Goal: Transaction & Acquisition: Purchase product/service

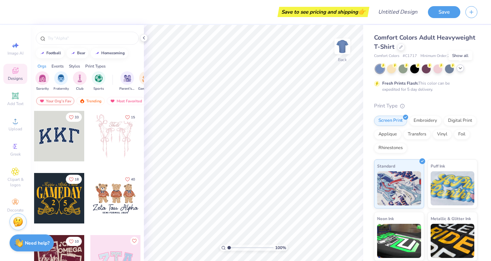
click at [460, 69] on icon at bounding box center [460, 68] width 5 height 5
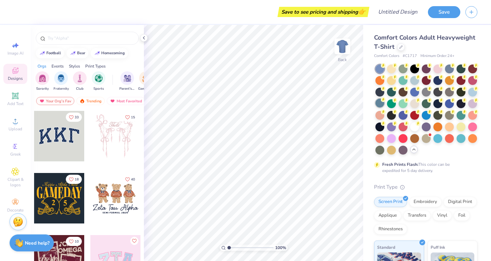
click at [385, 104] on div at bounding box center [380, 103] width 9 height 9
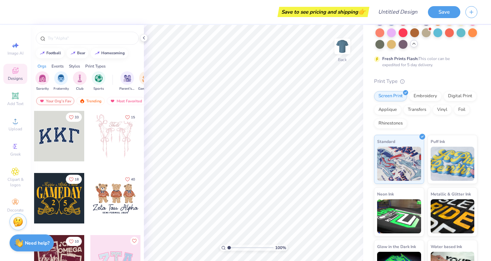
scroll to position [106, 0]
click at [444, 100] on div "Digital Print" at bounding box center [460, 95] width 33 height 10
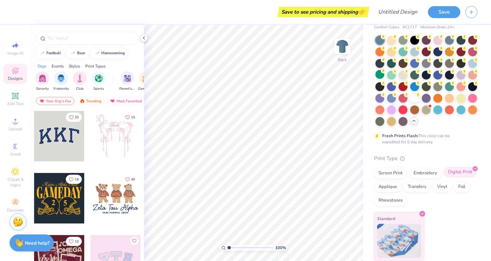
scroll to position [40, 0]
click at [389, 173] on div "Screen Print" at bounding box center [390, 172] width 33 height 10
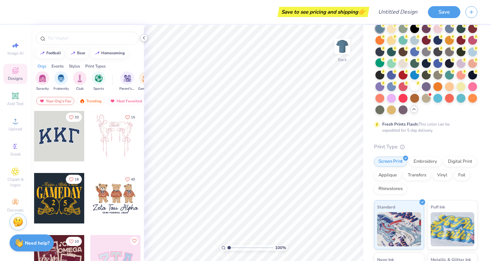
click at [144, 38] on icon at bounding box center [143, 37] width 5 height 5
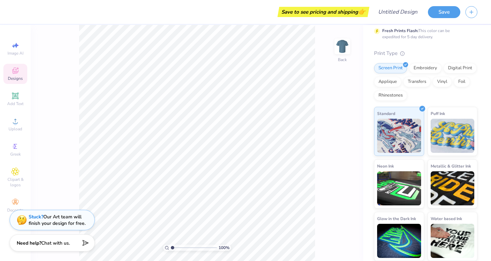
scroll to position [145, 0]
click at [12, 123] on icon at bounding box center [15, 121] width 8 height 8
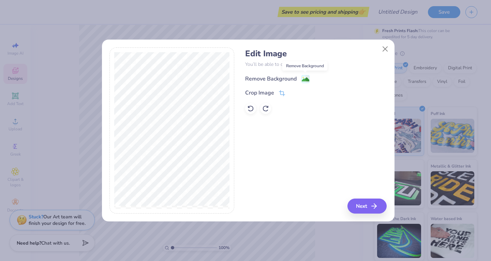
click at [305, 80] on image at bounding box center [306, 80] width 8 height 8
click at [367, 207] on button "Next" at bounding box center [368, 206] width 39 height 15
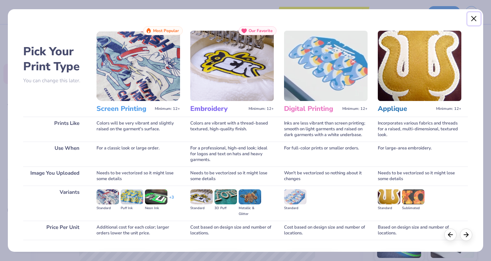
click at [474, 16] on button "Close" at bounding box center [474, 18] width 13 height 13
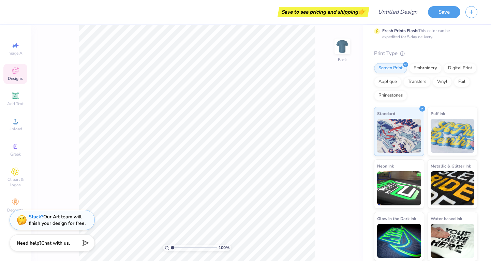
click at [15, 74] on icon at bounding box center [15, 71] width 8 height 8
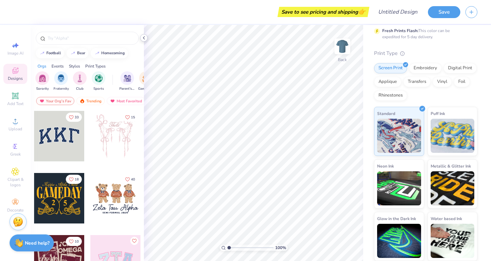
click at [143, 37] on icon at bounding box center [143, 37] width 5 height 5
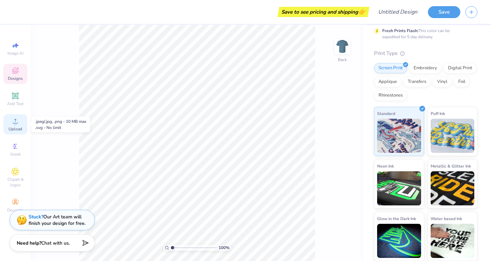
click at [16, 132] on div "Upload" at bounding box center [15, 124] width 24 height 20
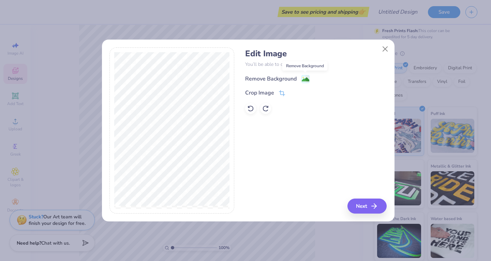
click at [302, 78] on rect at bounding box center [306, 79] width 8 height 8
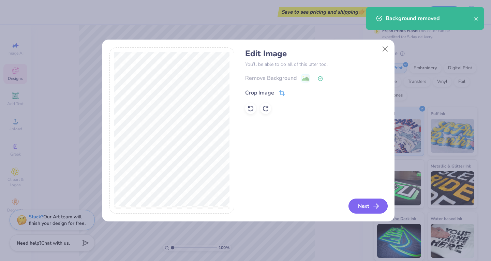
click at [363, 200] on button "Next" at bounding box center [368, 206] width 39 height 15
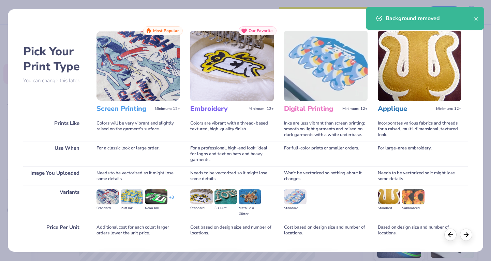
click at [159, 58] on img at bounding box center [139, 66] width 84 height 70
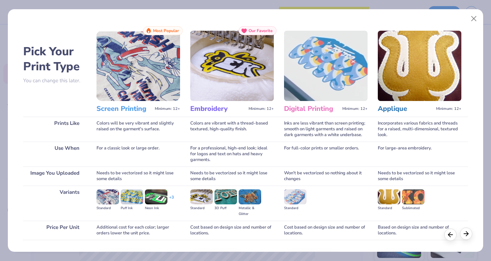
click at [470, 237] on icon at bounding box center [467, 234] width 8 height 8
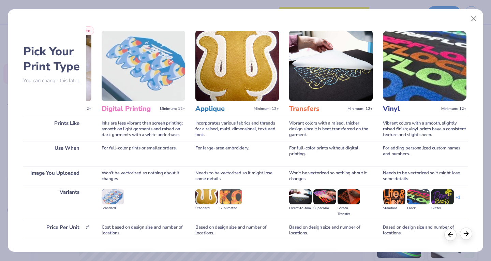
scroll to position [0, 223]
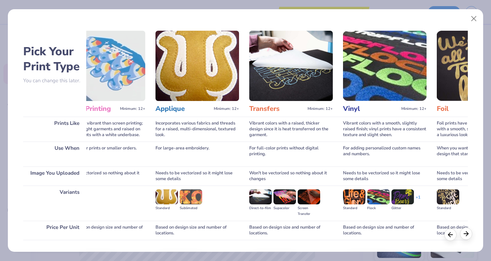
click at [470, 236] on icon at bounding box center [467, 234] width 8 height 8
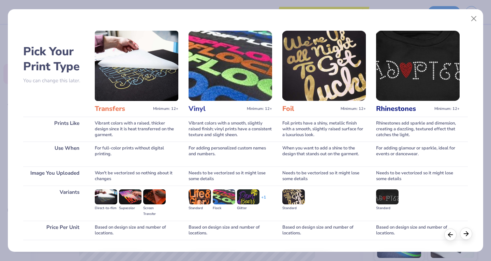
scroll to position [0, 379]
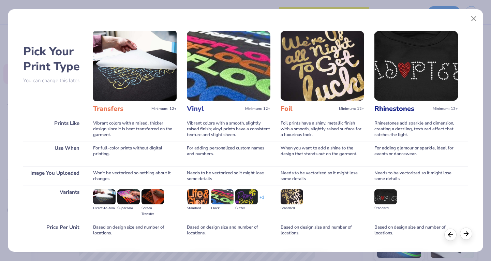
click at [467, 234] on icon at bounding box center [467, 234] width 8 height 8
click at [454, 234] on icon at bounding box center [451, 234] width 8 height 8
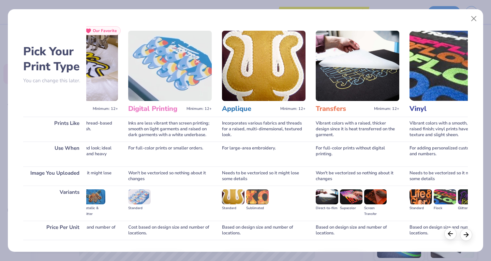
click at [454, 234] on icon at bounding box center [451, 234] width 8 height 8
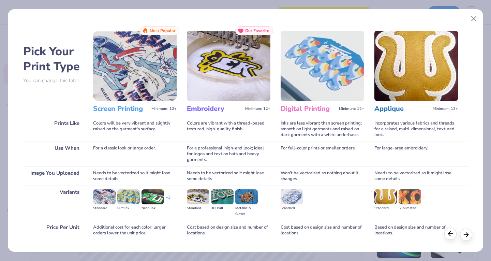
scroll to position [0, 0]
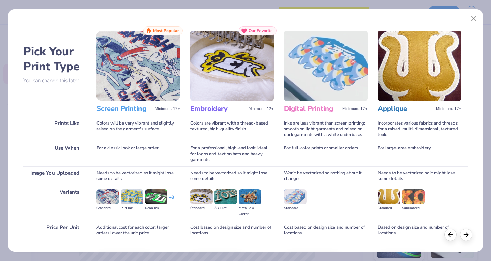
click at [102, 196] on img at bounding box center [108, 196] width 23 height 15
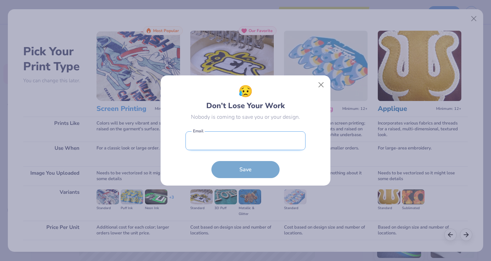
click at [257, 143] on input "email" at bounding box center [246, 140] width 120 height 19
type input "Bianca.ybarbo@uau.edu"
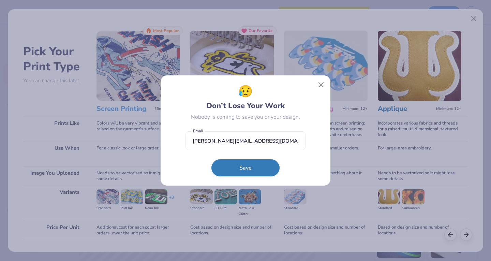
click at [247, 172] on button "Save" at bounding box center [246, 167] width 68 height 17
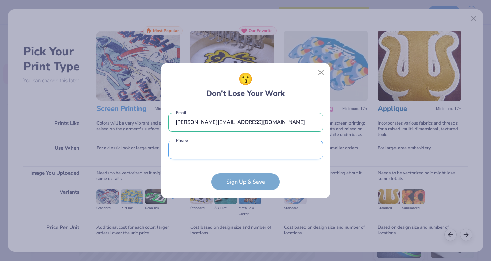
click at [217, 147] on input "tel" at bounding box center [246, 150] width 155 height 19
type input "(830) 515-9210"
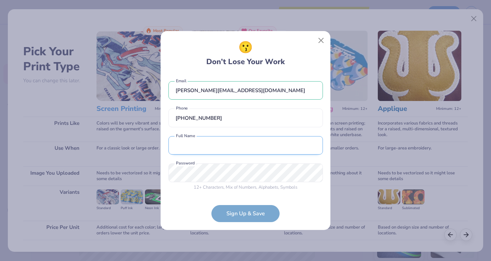
click at [204, 148] on input "text" at bounding box center [246, 145] width 155 height 19
type input "Bianca Grace Ybarbo"
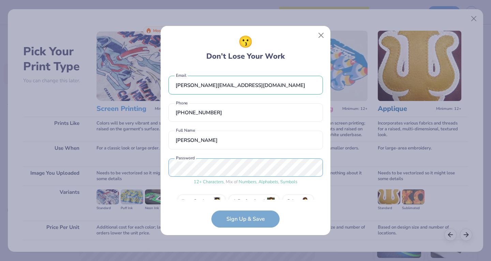
scroll to position [15, 0]
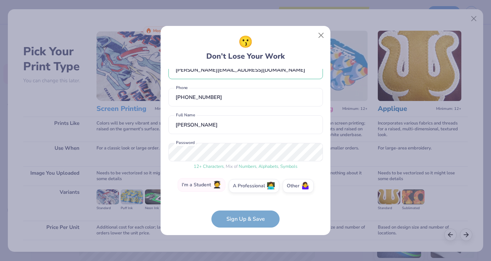
click at [203, 187] on label "I'm a Student 🧑‍🎓" at bounding box center [202, 185] width 48 height 14
click at [244, 201] on input "I'm a Student 🧑‍🎓" at bounding box center [246, 203] width 4 height 4
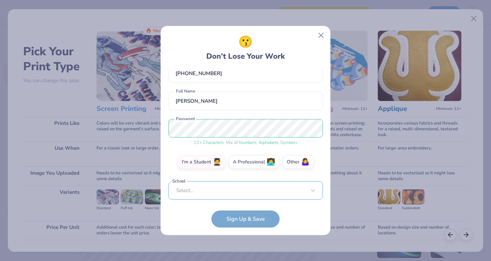
click at [214, 195] on div "Bianca.ybarbo@uau.edu Email (830) 515-9210 Phone Bianca Grace Ybarbo Full Name …" at bounding box center [246, 134] width 155 height 131
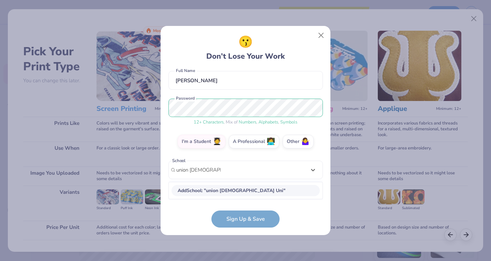
scroll to position [59, 0]
type input "union adventist University"
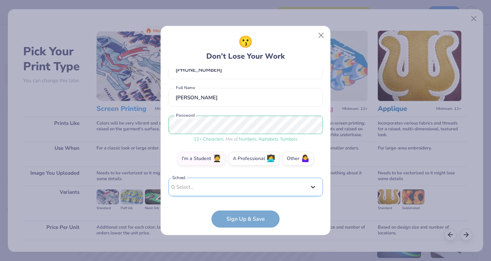
scroll to position [43, 0]
click at [314, 84] on div "Bianca.ybarbo@uau.edu Email (830) 515-9210 Phone Bianca Grace Ybarbo Full Name …" at bounding box center [246, 134] width 155 height 131
click at [230, 191] on div "option focused, 9 of 30. 30 results available. Use Up and Down to choose option…" at bounding box center [246, 240] width 155 height 125
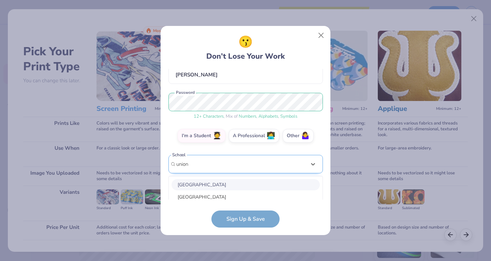
scroll to position [145, 0]
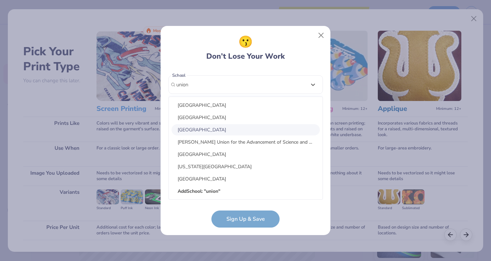
click at [207, 131] on div "[GEOGRAPHIC_DATA]" at bounding box center [246, 129] width 148 height 11
type input "union"
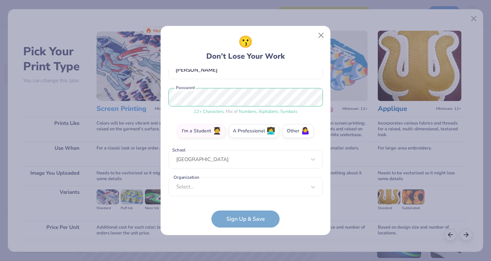
scroll to position [67, 0]
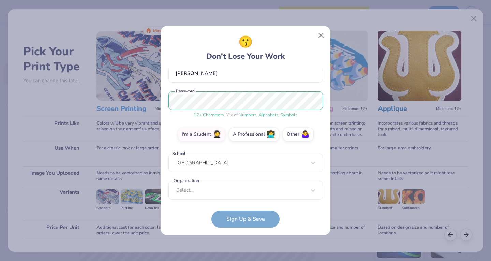
click at [222, 200] on form "Bianca.ybarbo@uau.edu Email (830) 515-9210 Phone Bianca Grace Ybarbo Full Name …" at bounding box center [246, 148] width 155 height 159
click at [202, 190] on div "Select..." at bounding box center [246, 190] width 155 height 19
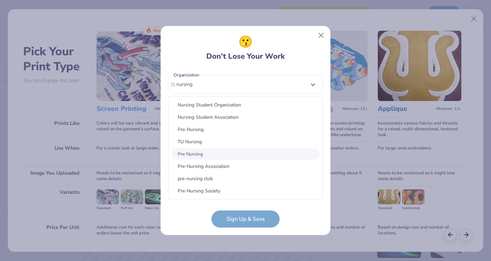
scroll to position [0, 0]
click at [220, 105] on div "Nursing Student Organization" at bounding box center [246, 105] width 148 height 11
type input "nursing"
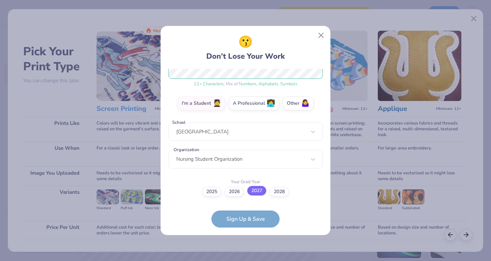
click at [257, 191] on label "2027" at bounding box center [256, 191] width 19 height 10
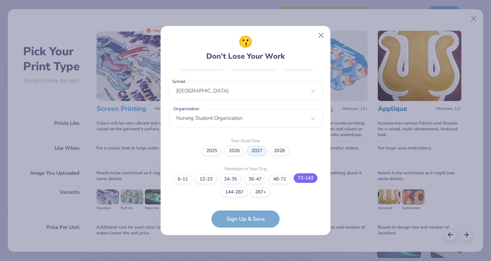
click at [305, 177] on label "72-143" at bounding box center [306, 178] width 24 height 10
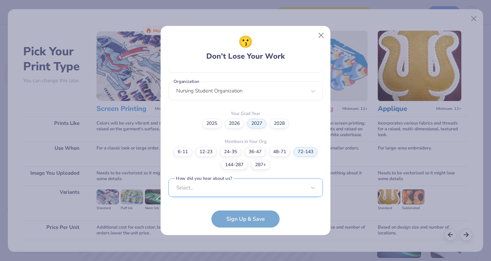
click at [238, 190] on div "Select..." at bounding box center [246, 187] width 155 height 19
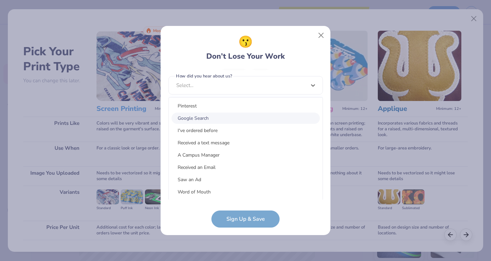
click at [189, 120] on div "Google Search" at bounding box center [246, 118] width 148 height 11
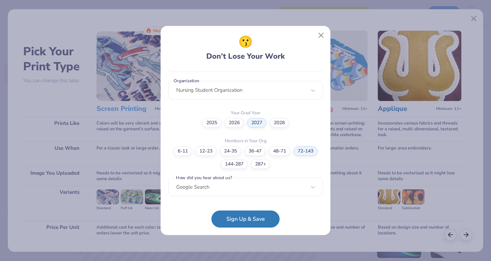
scroll to position [166, 0]
click at [238, 216] on button "Sign Up & Save" at bounding box center [246, 217] width 68 height 17
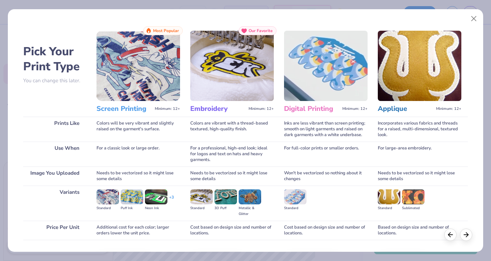
click at [173, 198] on div "+ 3" at bounding box center [171, 201] width 5 height 12
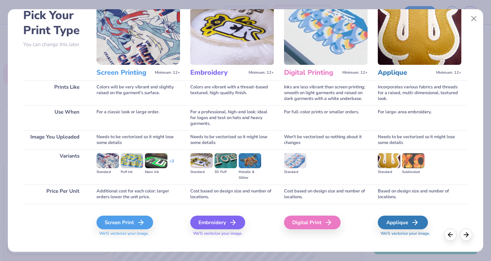
scroll to position [45, 0]
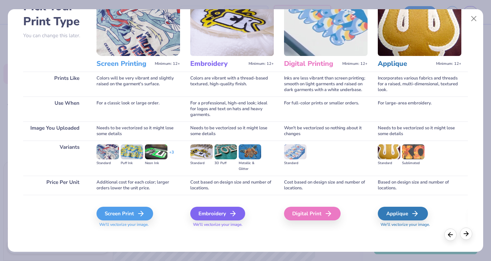
click at [469, 232] on icon at bounding box center [467, 234] width 8 height 8
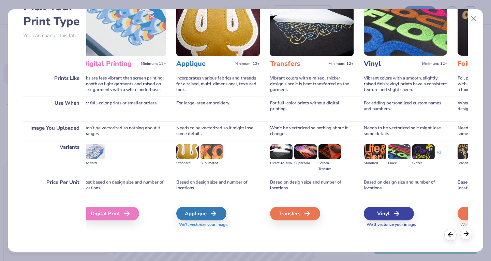
scroll to position [0, 223]
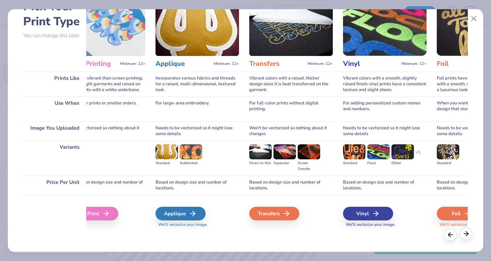
click at [466, 236] on icon at bounding box center [467, 234] width 8 height 8
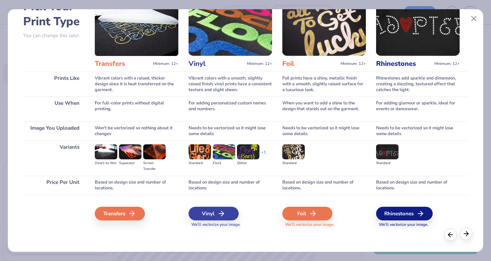
scroll to position [0, 379]
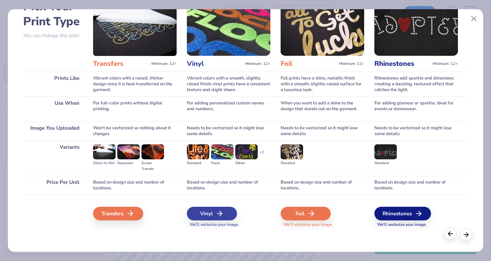
click at [450, 235] on icon at bounding box center [451, 234] width 8 height 8
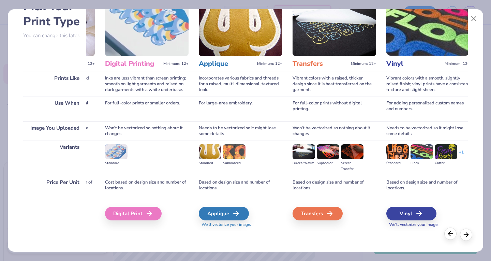
scroll to position [0, 156]
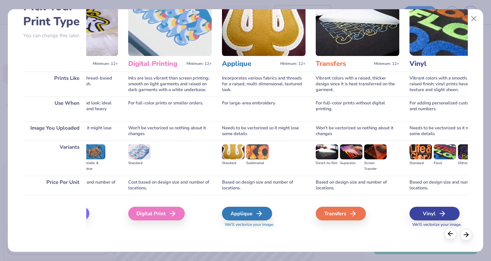
click at [450, 235] on icon at bounding box center [451, 234] width 8 height 8
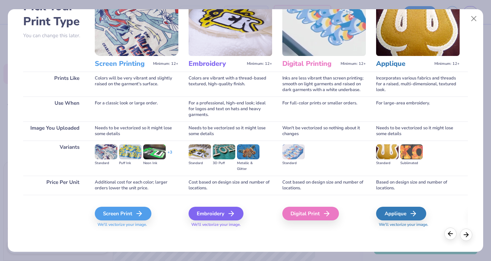
scroll to position [0, 0]
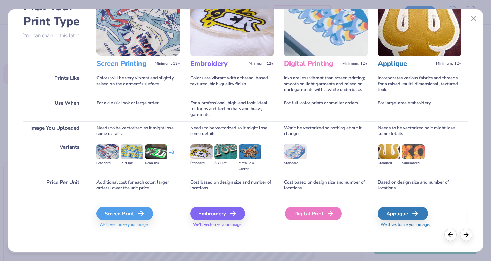
click at [305, 213] on div "Digital Print" at bounding box center [313, 214] width 57 height 14
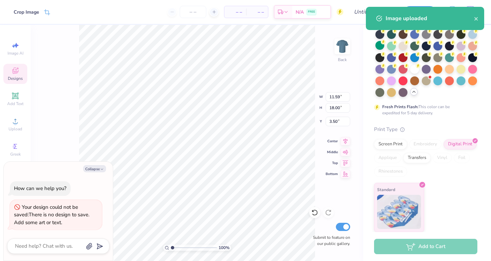
scroll to position [69, 0]
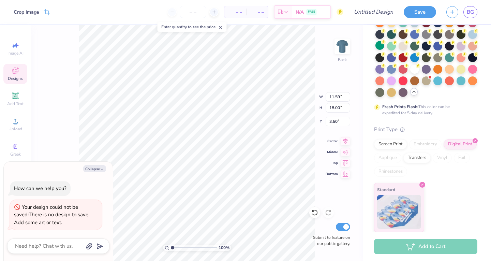
type textarea "x"
type input "2.32"
type input "3.61"
type input "3.49"
type textarea "x"
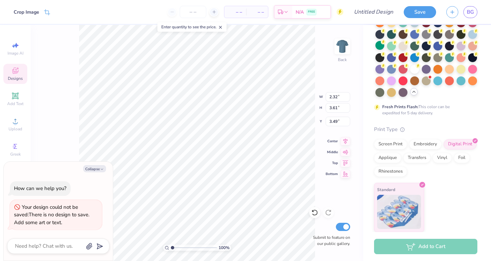
type input "8.89"
type textarea "x"
type input "2.51"
type input "3.91"
type textarea "x"
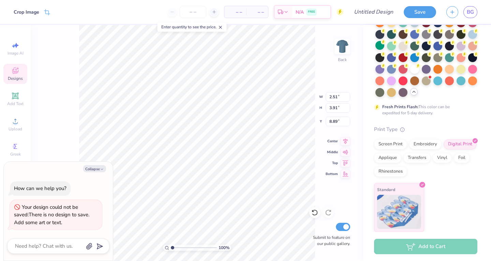
type input "7.79"
click at [13, 95] on icon at bounding box center [15, 95] width 5 height 5
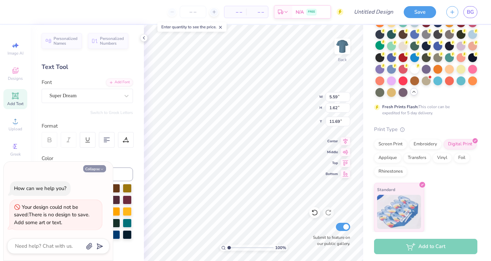
click at [102, 170] on polyline "button" at bounding box center [102, 169] width 2 height 1
type textarea "x"
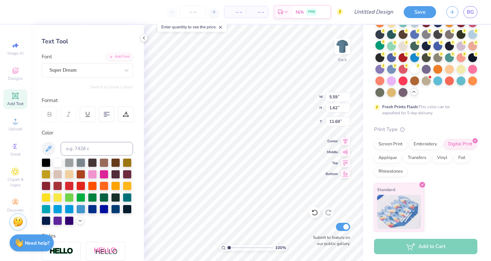
scroll to position [5, 3]
type textarea "UAU SILLY GOOSE"
click at [101, 73] on div "Super Dream" at bounding box center [85, 70] width 72 height 11
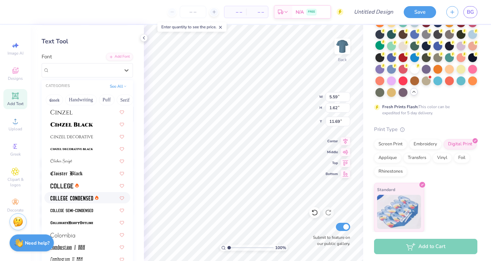
scroll to position [824, 0]
click at [81, 209] on img at bounding box center [72, 210] width 43 height 5
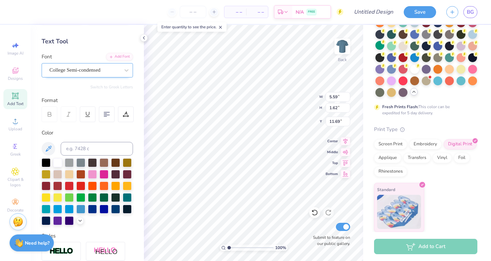
click at [85, 75] on div "College Semi-condensed" at bounding box center [87, 70] width 91 height 14
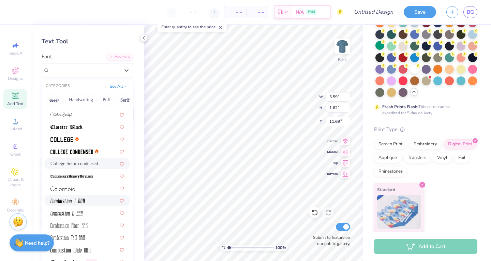
scroll to position [869, 0]
click at [78, 177] on img at bounding box center [72, 176] width 43 height 5
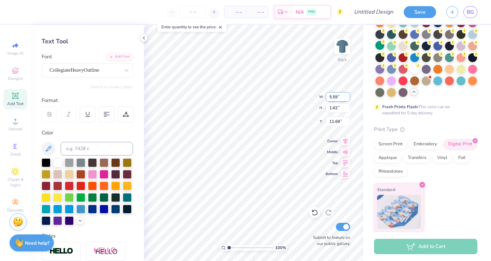
click at [347, 100] on input "5.58" at bounding box center [338, 97] width 25 height 10
click at [347, 100] on input "5.57" at bounding box center [338, 97] width 25 height 10
type input "14.17"
type input "1.26"
type input "11.87"
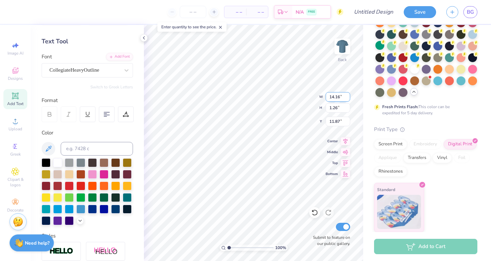
click at [347, 100] on input "14.16" at bounding box center [338, 97] width 25 height 10
click at [347, 100] on input "14.15" at bounding box center [338, 97] width 25 height 10
click at [347, 100] on input "14.14" at bounding box center [338, 97] width 25 height 10
click at [347, 100] on input "14.13" at bounding box center [338, 97] width 25 height 10
click at [347, 100] on input "14.12" at bounding box center [338, 97] width 25 height 10
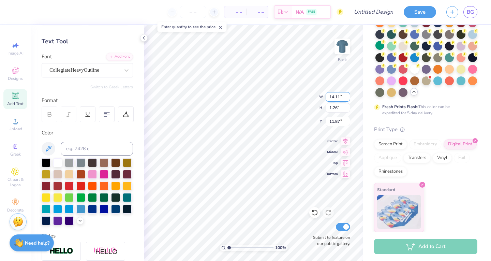
click at [347, 99] on input "14.11" at bounding box center [338, 97] width 25 height 10
click at [347, 99] on input "14.1" at bounding box center [338, 97] width 25 height 10
type input "14.09"
click at [347, 99] on input "14.09" at bounding box center [338, 97] width 25 height 10
click at [347, 110] on input "1.25" at bounding box center [338, 108] width 25 height 10
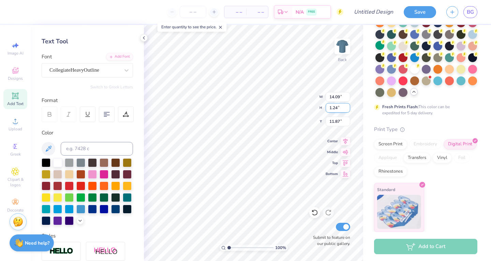
click at [347, 110] on input "1.24" at bounding box center [338, 108] width 25 height 10
click at [347, 110] on input "1.23" at bounding box center [338, 108] width 25 height 10
click at [347, 110] on input "1.22" at bounding box center [338, 108] width 25 height 10
type input "1.21"
click at [347, 110] on input "1.21" at bounding box center [338, 108] width 25 height 10
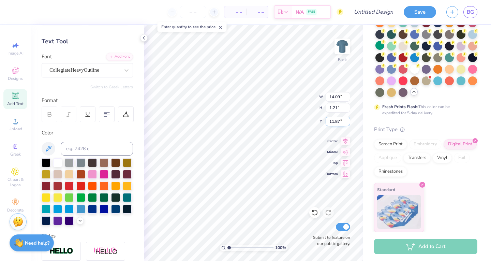
type input "11.86"
click at [347, 124] on input "11.86" at bounding box center [338, 122] width 25 height 10
type input "13.59"
click at [347, 124] on input "11.85" at bounding box center [338, 122] width 25 height 10
click at [347, 124] on input "11.84" at bounding box center [338, 122] width 25 height 10
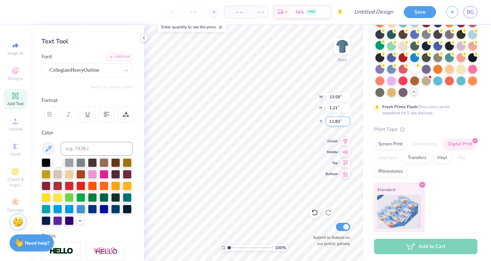
click at [347, 124] on input "11.83" at bounding box center [338, 122] width 25 height 10
click at [347, 124] on input "11.82" at bounding box center [338, 122] width 25 height 10
click at [347, 124] on input "11.81" at bounding box center [338, 122] width 25 height 10
click at [347, 124] on input "11.8" at bounding box center [338, 122] width 25 height 10
type input "5.91"
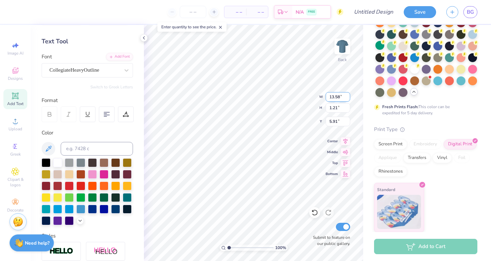
click at [347, 98] on input "13.58" at bounding box center [338, 97] width 25 height 10
click at [347, 98] on input "13.57" at bounding box center [338, 97] width 25 height 10
click at [347, 98] on input "13.56" at bounding box center [338, 97] width 25 height 10
click at [347, 98] on input "13.55" at bounding box center [338, 97] width 25 height 10
click at [347, 98] on input "13.54" at bounding box center [338, 97] width 25 height 10
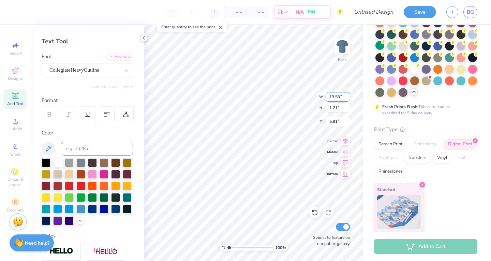
click at [347, 98] on input "13.53" at bounding box center [338, 97] width 25 height 10
click at [347, 98] on input "13.52" at bounding box center [338, 97] width 25 height 10
click at [347, 98] on input "13.51" at bounding box center [338, 97] width 25 height 10
click at [347, 98] on input "13.5" at bounding box center [338, 97] width 25 height 10
click at [347, 98] on input "13.49" at bounding box center [338, 97] width 25 height 10
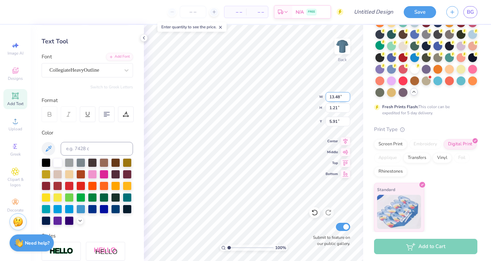
click at [347, 98] on input "13.48" at bounding box center [338, 97] width 25 height 10
click at [347, 98] on input "13.47" at bounding box center [338, 97] width 25 height 10
click at [347, 98] on input "13.46" at bounding box center [338, 97] width 25 height 10
click at [347, 98] on input "13.45" at bounding box center [338, 97] width 25 height 10
type input "13.44"
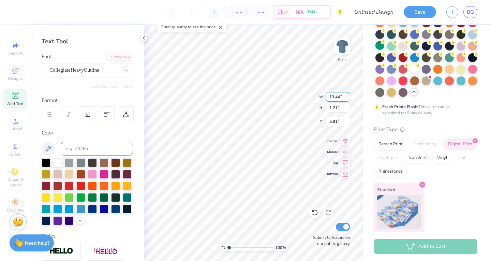
click at [347, 98] on input "13.44" at bounding box center [338, 97] width 25 height 10
click at [347, 110] on input "1.2" at bounding box center [338, 108] width 25 height 10
type input "1.19"
type input "5.92"
click at [347, 110] on input "1.19" at bounding box center [338, 108] width 25 height 10
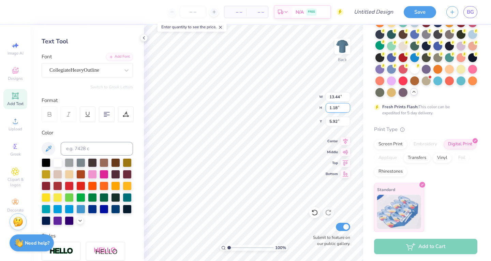
click at [347, 110] on input "1.18" at bounding box center [338, 108] width 25 height 10
click at [347, 110] on input "1.17" at bounding box center [338, 108] width 25 height 10
click at [347, 110] on input "1.16" at bounding box center [338, 108] width 25 height 10
click at [347, 110] on input "1.15" at bounding box center [338, 108] width 25 height 10
click at [347, 110] on input "1.14" at bounding box center [338, 108] width 25 height 10
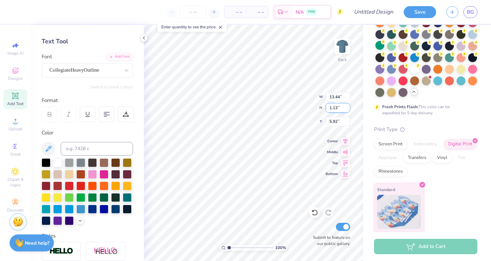
click at [347, 110] on input "1.13" at bounding box center [338, 108] width 25 height 10
click at [347, 110] on input "1.12" at bounding box center [338, 108] width 25 height 10
click at [347, 110] on input "1.11" at bounding box center [338, 108] width 25 height 10
click at [347, 110] on input "1.1" at bounding box center [338, 108] width 25 height 10
click at [347, 110] on input "1.09" at bounding box center [338, 108] width 25 height 10
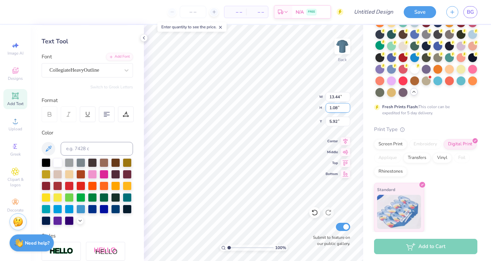
click at [347, 110] on input "1.08" at bounding box center [338, 108] width 25 height 10
click at [347, 110] on input "1.07" at bounding box center [338, 108] width 25 height 10
click at [347, 110] on input "1.06" at bounding box center [338, 108] width 25 height 10
click at [347, 110] on input "1.05" at bounding box center [338, 108] width 25 height 10
click at [347, 110] on input "1.04" at bounding box center [338, 108] width 25 height 10
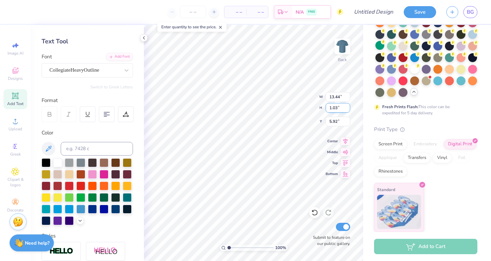
click at [347, 110] on input "1.03" at bounding box center [338, 108] width 25 height 10
drag, startPoint x: 347, startPoint y: 110, endPoint x: 342, endPoint y: 97, distance: 13.6
type input "0.73"
click at [342, 103] on input "0.73" at bounding box center [338, 108] width 25 height 10
type input "8.20"
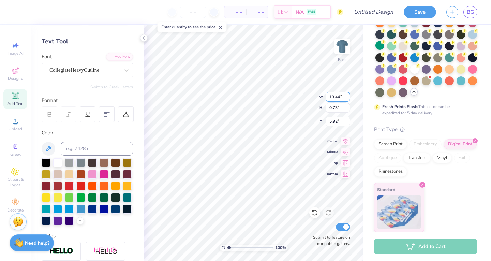
type input "6.15"
click at [342, 97] on input "8.20" at bounding box center [338, 97] width 25 height 10
click at [348, 98] on input "8.19" at bounding box center [338, 97] width 25 height 10
click at [348, 98] on input "8.18" at bounding box center [338, 97] width 25 height 10
click at [348, 98] on input "8.17" at bounding box center [338, 97] width 25 height 10
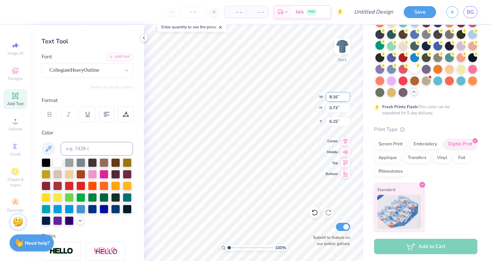
click at [348, 98] on input "8.16" at bounding box center [338, 97] width 25 height 10
click at [348, 98] on input "8.15" at bounding box center [338, 97] width 25 height 10
click at [348, 98] on input "8.14" at bounding box center [338, 97] width 25 height 10
click at [348, 98] on input "8.13" at bounding box center [338, 97] width 25 height 10
click at [348, 98] on input "8.12" at bounding box center [338, 97] width 25 height 10
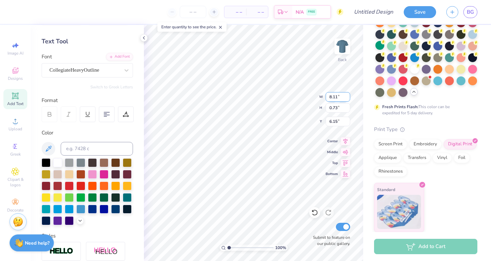
click at [348, 98] on input "8.11" at bounding box center [338, 97] width 25 height 10
click at [348, 98] on input "8.1" at bounding box center [338, 97] width 25 height 10
click at [348, 98] on input "8.09" at bounding box center [338, 97] width 25 height 10
type input "8.08"
click at [348, 98] on input "8.08" at bounding box center [338, 97] width 25 height 10
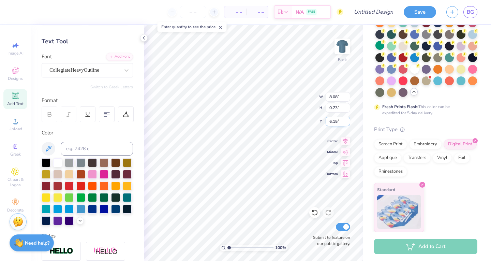
type input "6.14"
type input "0.72"
click at [347, 124] on input "6.15" at bounding box center [338, 122] width 25 height 10
click at [347, 124] on input "6.14" at bounding box center [338, 122] width 25 height 10
click at [347, 124] on input "6.13" at bounding box center [338, 122] width 25 height 10
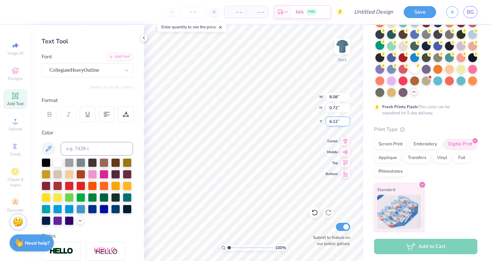
click at [347, 124] on input "6.12" at bounding box center [338, 122] width 25 height 10
click at [347, 124] on input "6.11" at bounding box center [338, 122] width 25 height 10
click at [347, 124] on input "6.1" at bounding box center [338, 122] width 25 height 10
click at [347, 124] on input "6.09" at bounding box center [338, 122] width 25 height 10
click at [347, 124] on input "6.08" at bounding box center [338, 122] width 25 height 10
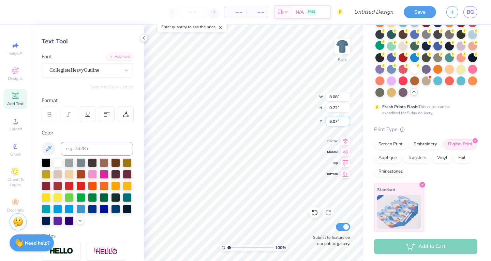
click at [347, 124] on input "6.07" at bounding box center [338, 122] width 25 height 10
click at [347, 124] on input "6.06" at bounding box center [338, 122] width 25 height 10
click at [347, 124] on input "6.05" at bounding box center [338, 122] width 25 height 10
type input "6.04"
click at [347, 124] on input "6.04" at bounding box center [338, 122] width 25 height 10
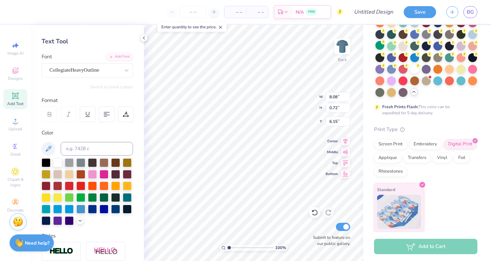
type input "6.66"
click at [127, 116] on icon at bounding box center [126, 114] width 6 height 6
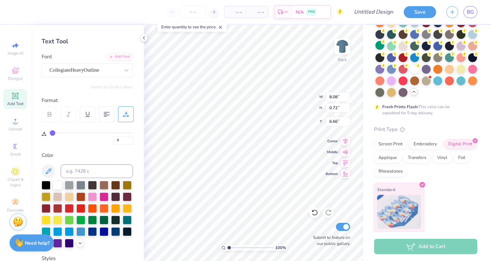
type input "3"
type input "5"
type input "9"
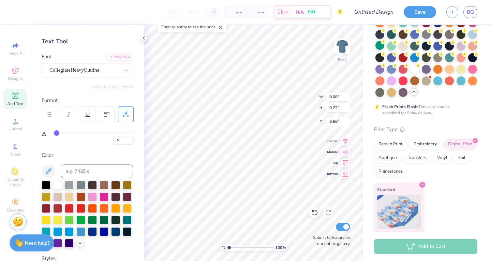
type input "9"
type input "12"
type input "15"
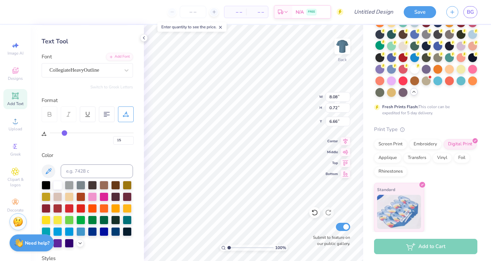
type input "17"
type input "19"
type input "20"
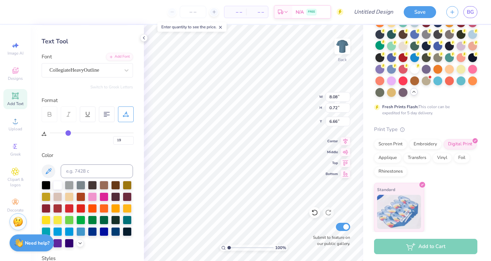
type input "20"
type input "21"
type input "23"
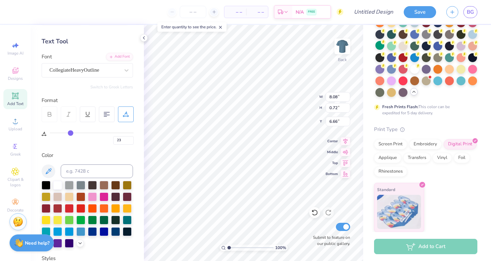
type input "24"
type input "11.30"
type input "22"
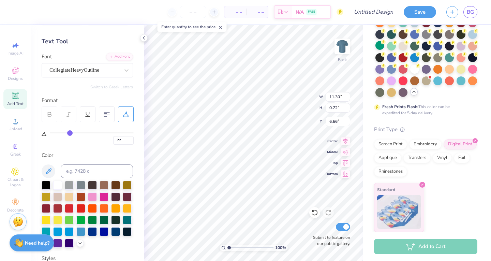
type input "20"
type input "19"
type input "18"
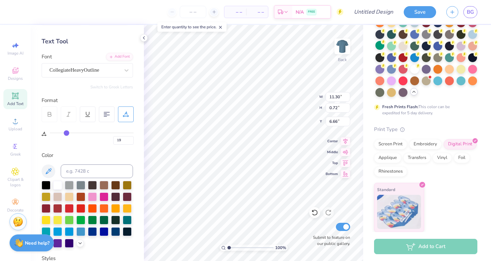
type input "18"
type input "17"
type input "15"
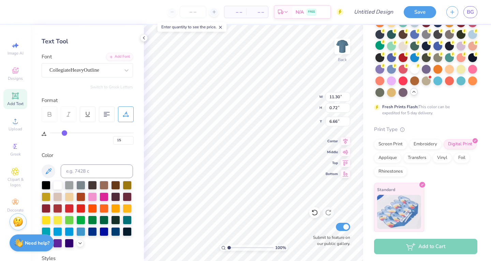
type input "14"
type input "12"
type input "10"
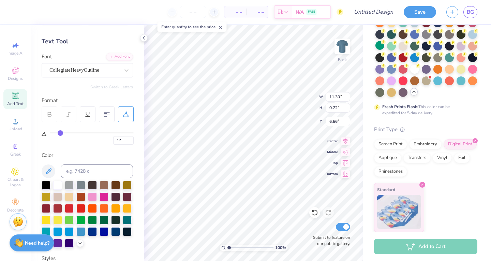
type input "10"
type input "7"
type input "6"
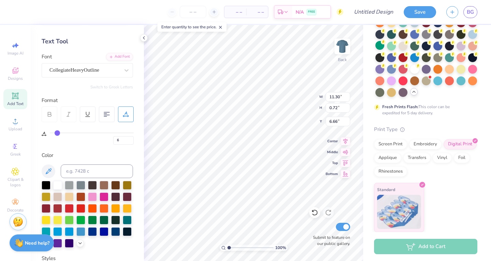
type input "4"
type input "2"
type input "0"
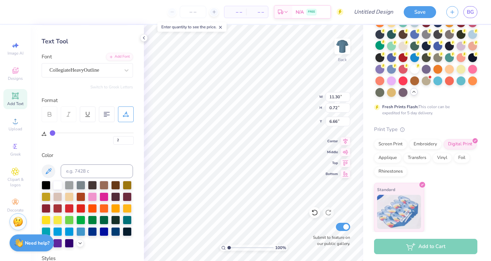
type input "0"
type input "8.08"
type input "1"
type input "8.21"
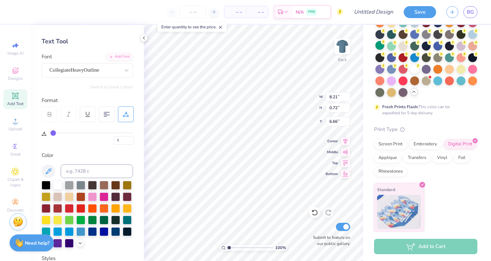
drag, startPoint x: 52, startPoint y: 132, endPoint x: 53, endPoint y: 136, distance: 4.0
type input "1"
click at [53, 133] on input "range" at bounding box center [92, 132] width 84 height 1
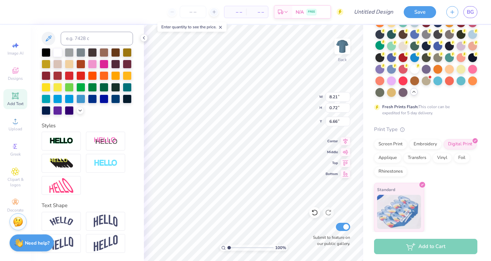
scroll to position [170, 0]
click at [113, 220] on img at bounding box center [106, 221] width 24 height 13
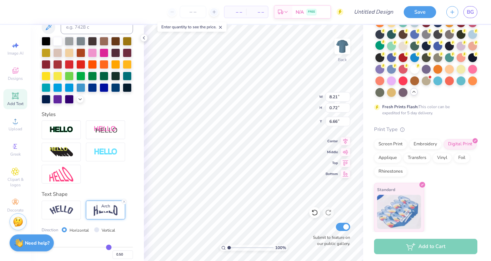
type input "2.41"
type input "5.81"
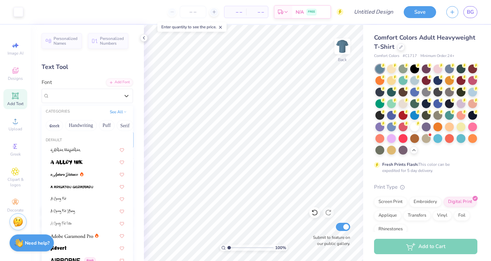
scroll to position [69, 0]
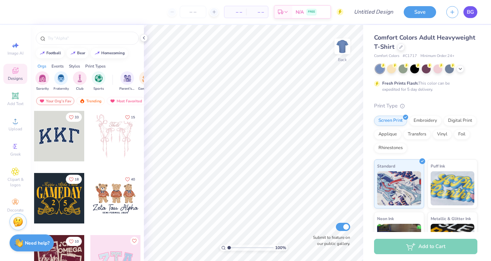
click at [475, 13] on link "BG" at bounding box center [471, 12] width 14 height 12
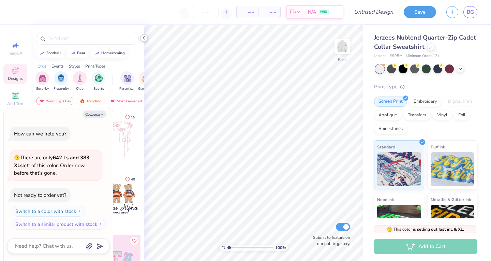
click at [143, 37] on icon at bounding box center [143, 37] width 5 height 5
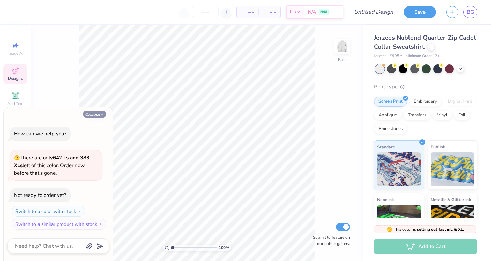
click at [102, 112] on button "Collapse" at bounding box center [94, 114] width 23 height 7
type textarea "x"
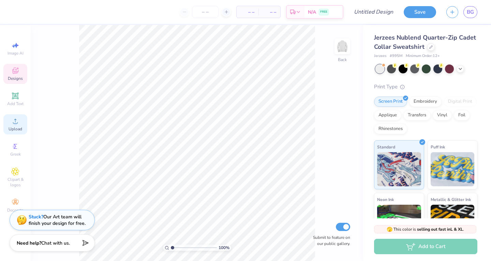
click at [17, 127] on span "Upload" at bounding box center [16, 128] width 14 height 5
click at [20, 95] on div "Add Text" at bounding box center [15, 99] width 24 height 20
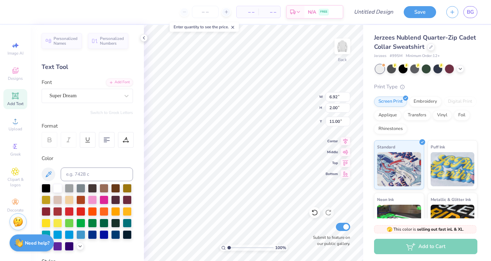
scroll to position [5, 3]
type textarea "UAU Nursing Club"
click at [45, 188] on div at bounding box center [46, 187] width 9 height 9
click at [77, 99] on div "Super Dream" at bounding box center [85, 95] width 72 height 11
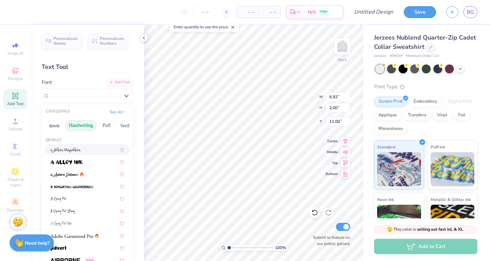
click at [80, 124] on button "Handwriting" at bounding box center [81, 125] width 32 height 11
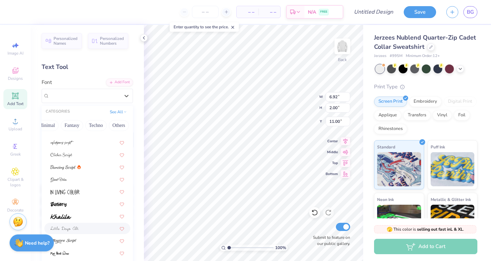
scroll to position [68, 0]
click at [67, 169] on img at bounding box center [63, 168] width 25 height 5
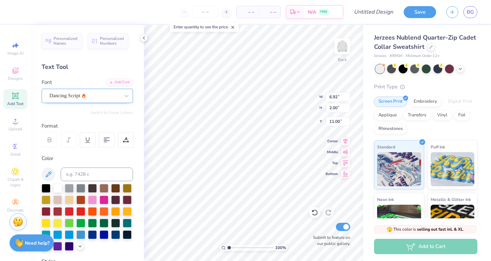
click at [98, 96] on div "Dancing Script" at bounding box center [85, 95] width 72 height 11
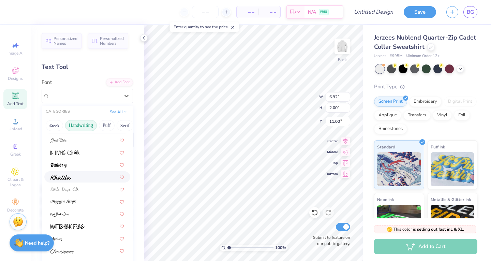
scroll to position [108, 0]
click at [75, 216] on div at bounding box center [88, 213] width 74 height 7
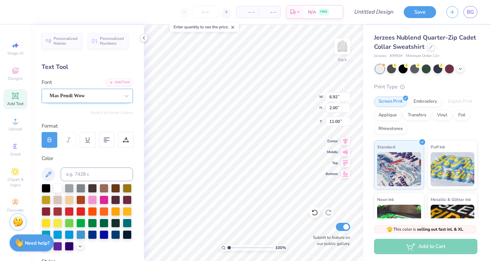
click at [74, 99] on div "Mas Pendi Wow" at bounding box center [85, 95] width 72 height 11
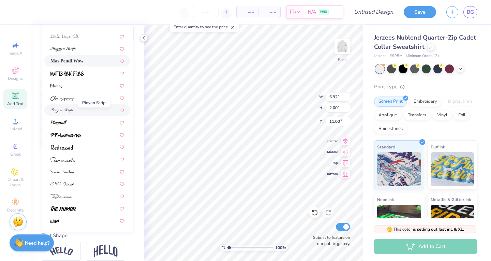
scroll to position [120, 0]
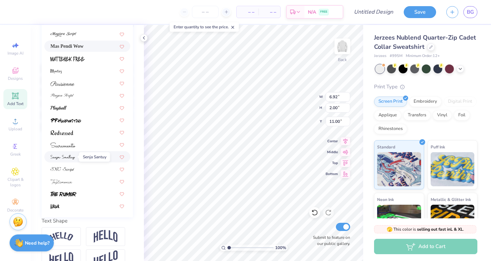
click at [75, 159] on img at bounding box center [63, 157] width 25 height 5
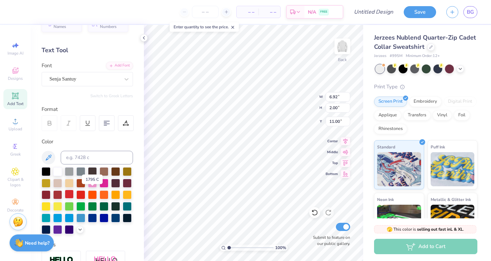
scroll to position [9, 0]
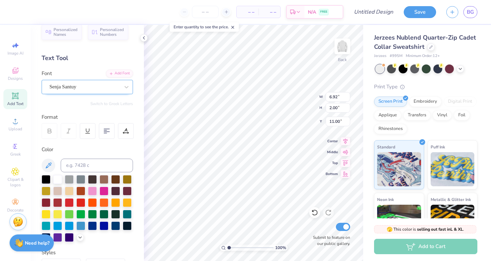
click at [96, 85] on div "Senja Santuy" at bounding box center [85, 87] width 72 height 11
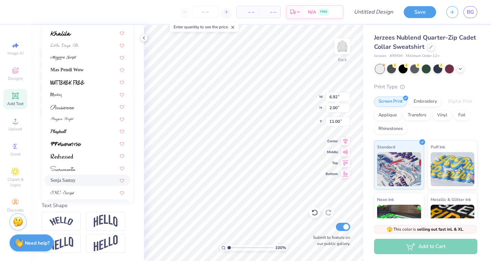
scroll to position [115, 0]
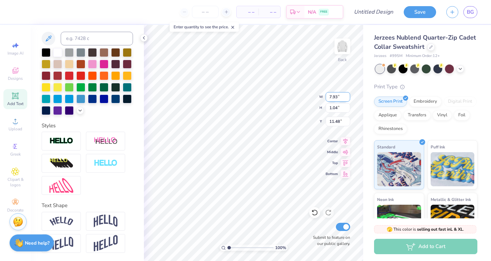
click at [347, 99] on input "7.93" at bounding box center [338, 97] width 25 height 10
click at [347, 99] on input "7.92" at bounding box center [338, 97] width 25 height 10
click at [347, 99] on input "7.91" at bounding box center [338, 97] width 25 height 10
click at [347, 99] on input "7.9" at bounding box center [338, 97] width 25 height 10
click at [347, 99] on input "7.89" at bounding box center [338, 97] width 25 height 10
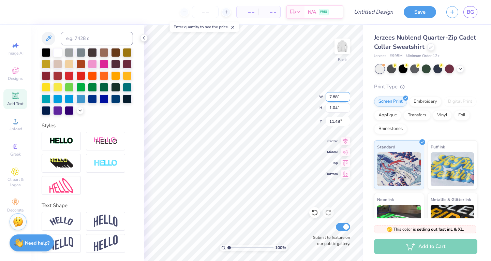
click at [347, 99] on input "7.88" at bounding box center [338, 97] width 25 height 10
type input "7.87"
click at [347, 99] on input "7.87" at bounding box center [338, 97] width 25 height 10
click at [347, 110] on input "1.03" at bounding box center [338, 108] width 25 height 10
type input "1.02"
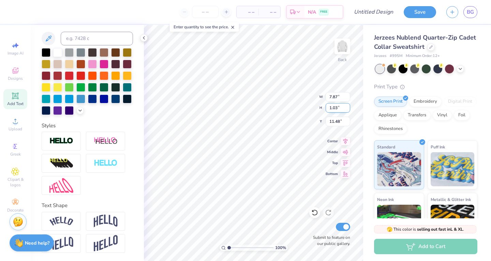
click at [347, 110] on input "1.02" at bounding box center [338, 108] width 25 height 10
type input "11.49"
click at [347, 110] on input "1.01" at bounding box center [338, 108] width 25 height 10
click at [347, 110] on input "1" at bounding box center [338, 108] width 25 height 10
click at [347, 110] on input "0.99" at bounding box center [338, 108] width 25 height 10
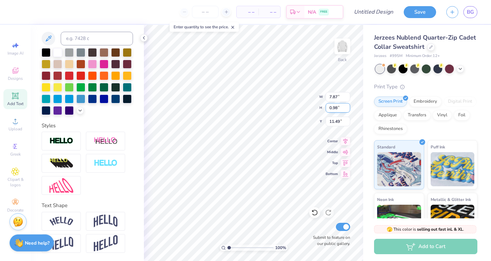
click at [347, 110] on input "0.98" at bounding box center [338, 108] width 25 height 10
click at [347, 110] on input "0.97" at bounding box center [338, 108] width 25 height 10
click at [347, 110] on input "0.96" at bounding box center [338, 108] width 25 height 10
click at [347, 110] on input "0.95" at bounding box center [338, 108] width 25 height 10
click at [347, 110] on input "0.94" at bounding box center [338, 108] width 25 height 10
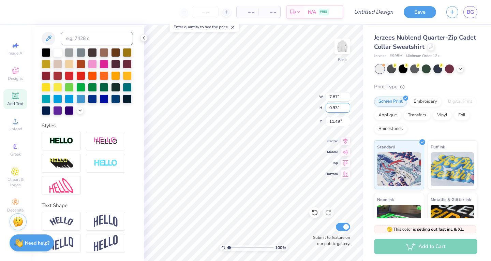
type input "0.93"
click at [347, 110] on input "0.93" at bounding box center [338, 108] width 25 height 10
type input "11.48"
click at [347, 122] on input "11.48" at bounding box center [338, 122] width 25 height 10
type input "7.11"
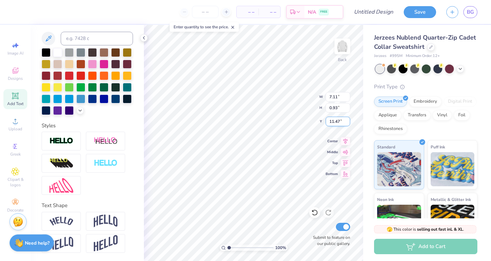
click at [347, 122] on input "11.47" at bounding box center [338, 122] width 25 height 10
click at [347, 122] on input "11.46" at bounding box center [338, 122] width 25 height 10
click at [347, 122] on input "11.45" at bounding box center [338, 122] width 25 height 10
click at [347, 122] on input "11.44" at bounding box center [338, 122] width 25 height 10
click at [347, 122] on input "11.43" at bounding box center [338, 122] width 25 height 10
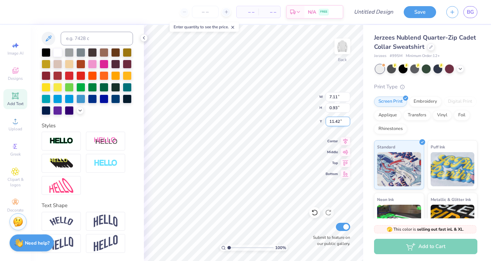
click at [347, 122] on input "11.42" at bounding box center [338, 122] width 25 height 10
click at [347, 122] on input "11.41" at bounding box center [338, 122] width 25 height 10
click at [347, 122] on input "11.4" at bounding box center [338, 122] width 25 height 10
type input "3.57"
click at [347, 99] on input "7.1" at bounding box center [338, 97] width 25 height 10
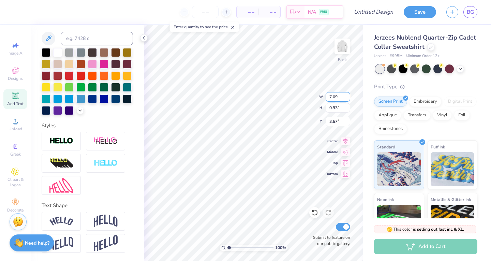
click at [347, 99] on input "7.09" at bounding box center [338, 97] width 25 height 10
click at [347, 99] on input "7.08" at bounding box center [338, 97] width 25 height 10
click at [347, 99] on input "7.07" at bounding box center [338, 97] width 25 height 10
click at [347, 99] on input "7.06" at bounding box center [338, 97] width 25 height 10
click at [347, 99] on input "7.05" at bounding box center [338, 97] width 25 height 10
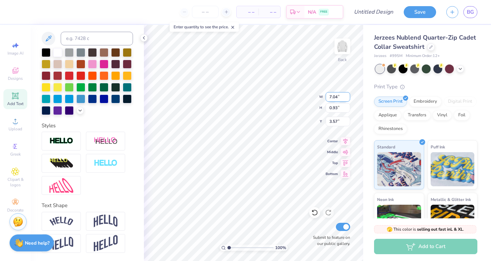
click at [347, 99] on input "7.04" at bounding box center [338, 97] width 25 height 10
click at [347, 99] on input "7.03" at bounding box center [338, 97] width 25 height 10
type input "7.02"
click at [347, 99] on input "7.02" at bounding box center [338, 97] width 25 height 10
click at [347, 111] on input "0.93" at bounding box center [338, 108] width 25 height 10
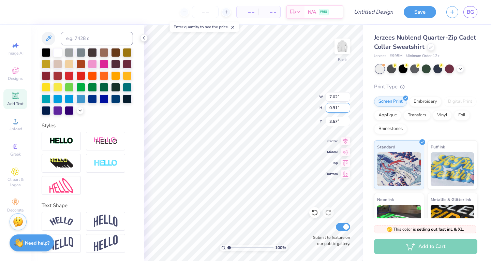
click at [347, 109] on input "0.91" at bounding box center [338, 108] width 25 height 10
click at [347, 109] on input "0.9" at bounding box center [338, 108] width 25 height 10
click at [347, 109] on input "0.89" at bounding box center [338, 108] width 25 height 10
click at [347, 109] on input "0.88" at bounding box center [338, 108] width 25 height 10
click at [347, 109] on input "0.87" at bounding box center [338, 108] width 25 height 10
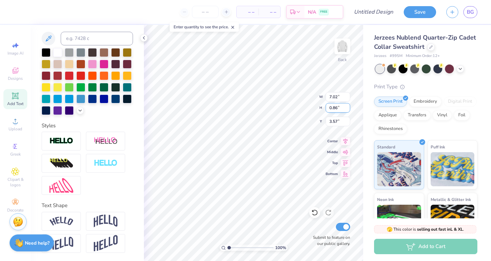
click at [347, 109] on input "0.86" at bounding box center [338, 108] width 25 height 10
click at [347, 109] on input "0.85" at bounding box center [338, 108] width 25 height 10
click at [347, 109] on input "0.84" at bounding box center [338, 108] width 25 height 10
click at [347, 109] on input "0.83" at bounding box center [338, 108] width 25 height 10
click at [347, 109] on input "0.82" at bounding box center [338, 108] width 25 height 10
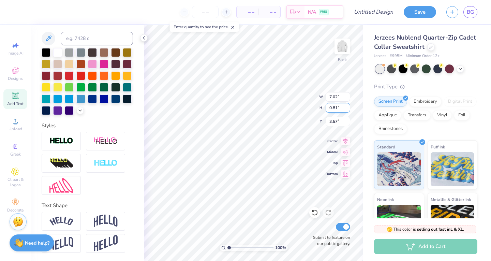
type input "0.81"
click at [347, 109] on input "0.81" at bounding box center [338, 108] width 25 height 10
type input "3.56"
click at [347, 123] on input "3.56" at bounding box center [338, 122] width 25 height 10
type input "6.19"
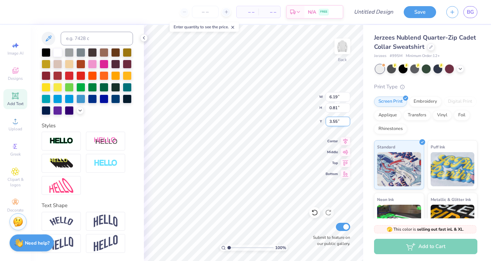
click at [347, 123] on input "3.55" at bounding box center [338, 122] width 25 height 10
click at [347, 123] on input "3.54" at bounding box center [338, 122] width 25 height 10
click at [347, 123] on input "3.53" at bounding box center [338, 122] width 25 height 10
click at [347, 123] on input "3.52" at bounding box center [338, 122] width 25 height 10
click at [347, 123] on input "3.51" at bounding box center [338, 122] width 25 height 10
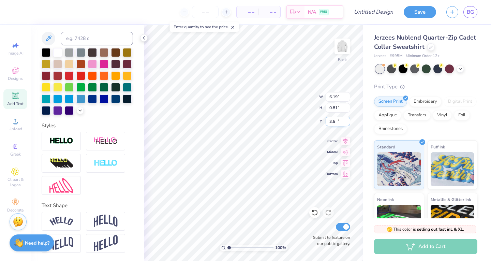
click at [347, 123] on input "3.5" at bounding box center [338, 122] width 25 height 10
click at [347, 123] on input "3.49" at bounding box center [338, 122] width 25 height 10
click at [347, 123] on input "3.48" at bounding box center [338, 122] width 25 height 10
click at [347, 123] on input "3.47" at bounding box center [338, 122] width 25 height 10
click at [347, 123] on input "3.46" at bounding box center [338, 122] width 25 height 10
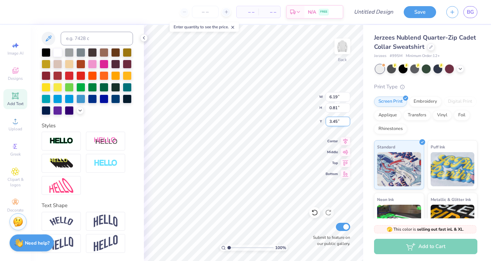
type input "3.45"
click at [347, 123] on input "3.45" at bounding box center [338, 122] width 25 height 10
click at [346, 99] on input "6.18" at bounding box center [338, 97] width 25 height 10
click at [346, 99] on input "6.17" at bounding box center [338, 97] width 25 height 10
click at [346, 99] on input "6.16" at bounding box center [338, 97] width 25 height 10
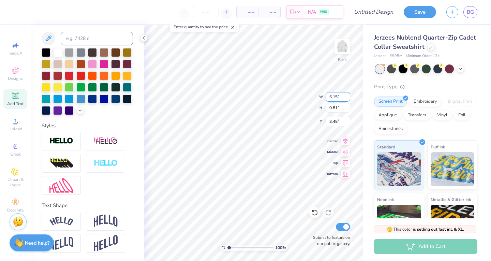
click at [346, 99] on input "6.15" at bounding box center [338, 97] width 25 height 10
click at [346, 99] on input "6.14" at bounding box center [338, 97] width 25 height 10
click at [346, 99] on input "6.13" at bounding box center [338, 97] width 25 height 10
click at [346, 99] on input "6.12" at bounding box center [338, 97] width 25 height 10
type input "6.11"
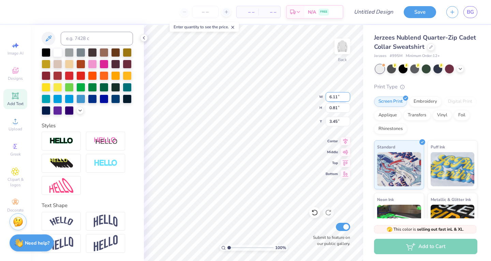
click at [346, 99] on input "6.11" at bounding box center [338, 97] width 25 height 10
click at [347, 110] on input "0.8" at bounding box center [338, 108] width 25 height 10
type input "0.79"
type input "3.46"
click at [347, 110] on input "0.79" at bounding box center [338, 108] width 25 height 10
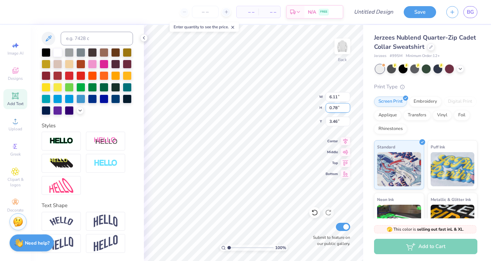
click at [347, 110] on input "0.78" at bounding box center [338, 108] width 25 height 10
click at [347, 110] on input "0.77" at bounding box center [338, 108] width 25 height 10
click at [347, 110] on input "0.76" at bounding box center [338, 108] width 25 height 10
click at [347, 110] on input "0.75" at bounding box center [338, 108] width 25 height 10
click at [347, 110] on input "0.74" at bounding box center [338, 108] width 25 height 10
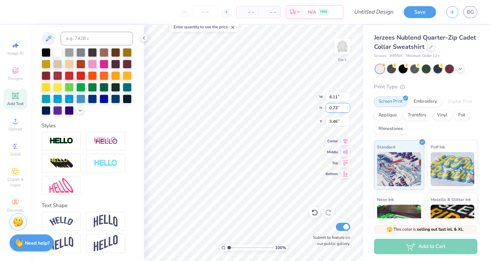
click at [347, 110] on input "0.73" at bounding box center [338, 108] width 25 height 10
click at [347, 110] on input "0.72" at bounding box center [338, 108] width 25 height 10
click at [347, 110] on input "0.71" at bounding box center [338, 108] width 25 height 10
click at [347, 110] on input "0.7" at bounding box center [338, 108] width 25 height 10
type input "0.69"
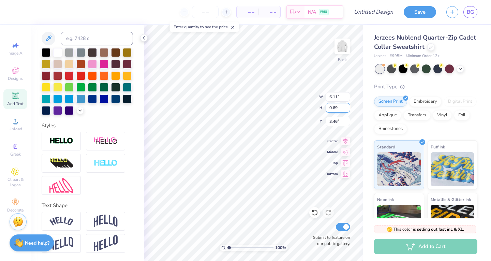
click at [347, 110] on input "0.69" at bounding box center [338, 108] width 25 height 10
type input "3.45"
click at [346, 122] on input "3.45" at bounding box center [338, 122] width 25 height 10
type input "5.27"
click at [346, 122] on input "3.44" at bounding box center [338, 122] width 25 height 10
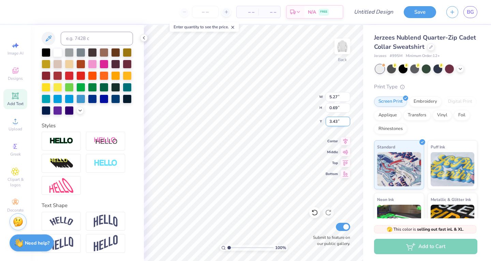
click at [346, 122] on input "3.43" at bounding box center [338, 122] width 25 height 10
click at [346, 122] on input "3.42" at bounding box center [338, 122] width 25 height 10
click at [346, 122] on input "3.41" at bounding box center [338, 122] width 25 height 10
type input "3.4"
click at [346, 122] on input "3.4" at bounding box center [338, 122] width 25 height 10
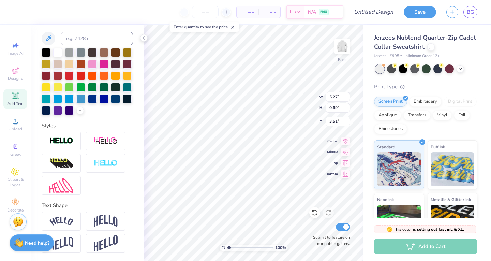
scroll to position [5, 1]
click at [343, 53] on img at bounding box center [342, 46] width 27 height 27
click at [18, 122] on icon at bounding box center [15, 121] width 8 height 8
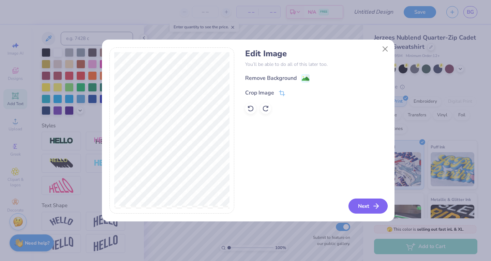
click at [368, 203] on button "Next" at bounding box center [368, 206] width 39 height 15
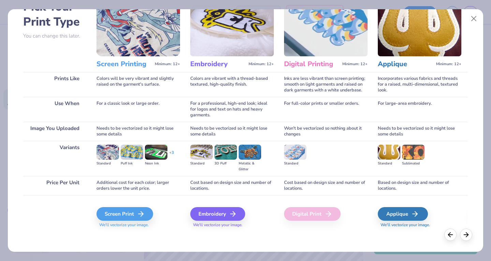
scroll to position [44, 0]
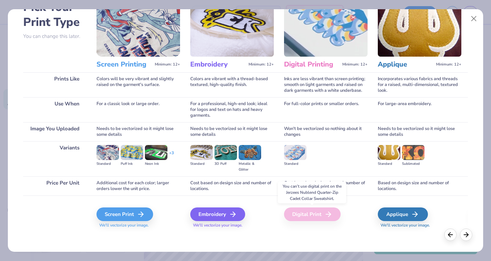
click at [307, 218] on div "Digital Print" at bounding box center [312, 215] width 57 height 14
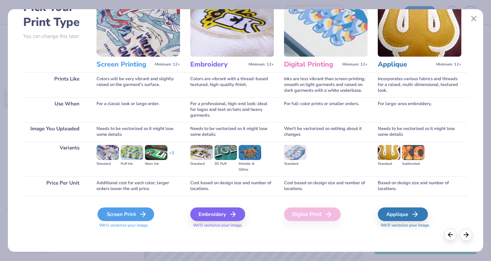
click at [114, 214] on div "Screen Print" at bounding box center [126, 215] width 57 height 14
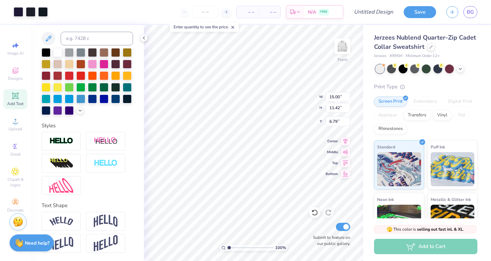
type input "13.23"
type input "10.07"
type input "7.09"
type input "5.45"
click at [15, 97] on icon at bounding box center [15, 95] width 5 height 5
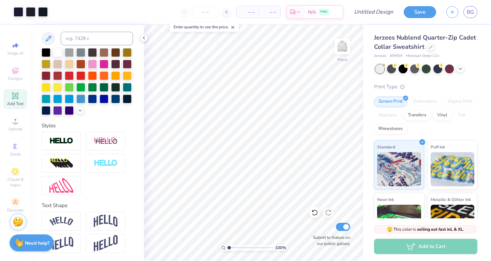
click at [16, 103] on span "Add Text" at bounding box center [15, 103] width 16 height 5
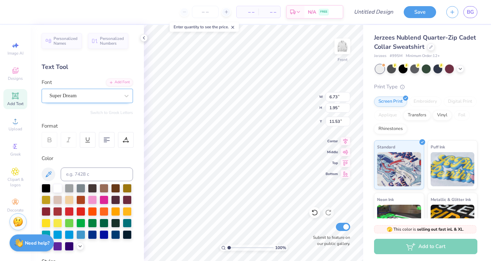
type textarea "Established 1896"
click at [106, 91] on div at bounding box center [84, 95] width 70 height 9
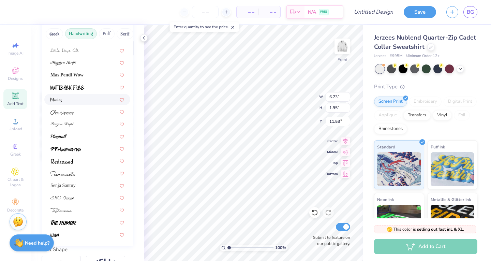
scroll to position [92, 0]
click at [72, 187] on span "Senja Santuy" at bounding box center [63, 185] width 25 height 7
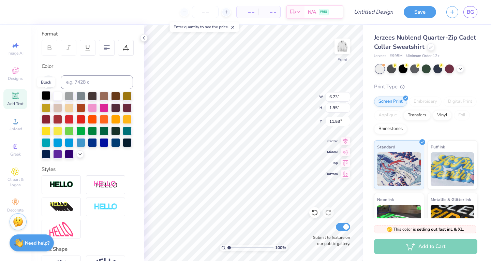
click at [48, 96] on div at bounding box center [46, 95] width 9 height 9
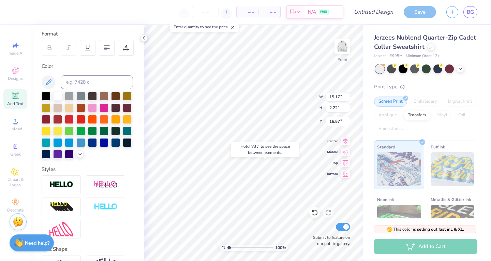
type input "16.57"
click at [347, 98] on input "15" at bounding box center [338, 97] width 25 height 10
click at [347, 98] on input "14.99" at bounding box center [338, 97] width 25 height 10
click at [347, 98] on input "14.98" at bounding box center [338, 97] width 25 height 10
click at [347, 98] on input "14.97" at bounding box center [338, 97] width 25 height 10
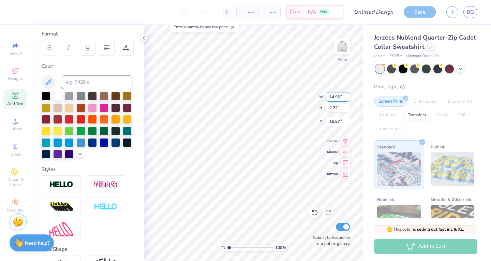
click at [347, 98] on input "14.96" at bounding box center [338, 97] width 25 height 10
click at [347, 98] on input "14.95" at bounding box center [338, 97] width 25 height 10
click at [348, 98] on input "14.94" at bounding box center [338, 97] width 25 height 10
click at [348, 98] on input "14.93" at bounding box center [338, 97] width 25 height 10
click at [348, 98] on input "14.92" at bounding box center [338, 97] width 25 height 10
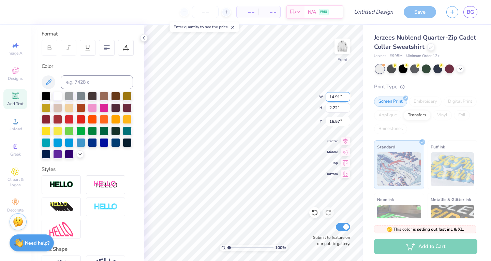
click at [348, 98] on input "14.91" at bounding box center [338, 97] width 25 height 10
click at [348, 98] on input "14.9" at bounding box center [338, 97] width 25 height 10
click at [348, 98] on input "14.89" at bounding box center [338, 97] width 25 height 10
type input "14.88"
click at [348, 98] on input "14.88" at bounding box center [338, 97] width 25 height 10
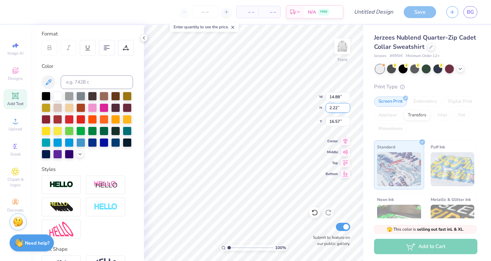
click at [346, 110] on input "2.21" at bounding box center [338, 108] width 25 height 10
click at [346, 110] on input "2.2" at bounding box center [338, 108] width 25 height 10
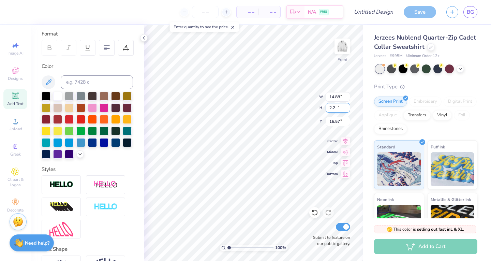
type input "2.19"
type input "16.59"
click at [346, 110] on input "2.19" at bounding box center [338, 108] width 25 height 10
click at [346, 110] on input "2.18" at bounding box center [338, 108] width 25 height 10
click at [346, 110] on input "2.17" at bounding box center [338, 108] width 25 height 10
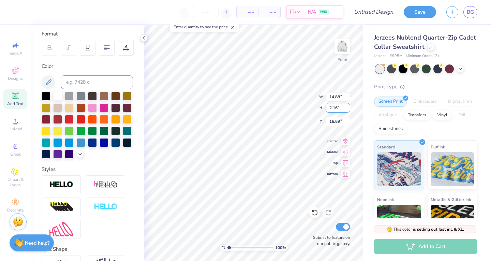
click at [347, 109] on input "2.16" at bounding box center [338, 108] width 25 height 10
click at [347, 109] on input "2.15" at bounding box center [338, 108] width 25 height 10
click at [347, 109] on input "2.14" at bounding box center [338, 108] width 25 height 10
click at [347, 109] on input "2.13" at bounding box center [338, 108] width 25 height 10
click at [347, 109] on input "2.12" at bounding box center [338, 108] width 25 height 10
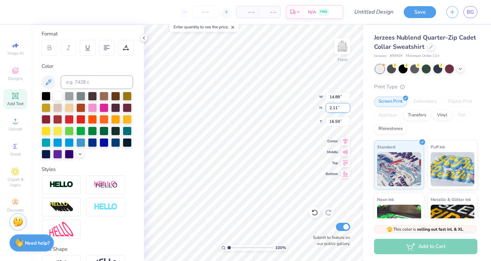
click at [347, 109] on input "2.11" at bounding box center [338, 108] width 25 height 10
click at [347, 109] on input "2.1" at bounding box center [338, 108] width 25 height 10
click at [347, 109] on input "2.09" at bounding box center [338, 108] width 25 height 10
click at [347, 109] on input "2.08" at bounding box center [338, 108] width 25 height 10
click at [347, 109] on input "2.07" at bounding box center [338, 108] width 25 height 10
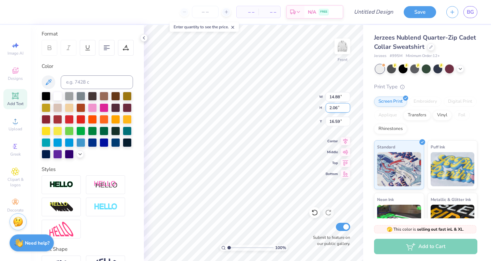
click at [347, 109] on input "2.06" at bounding box center [338, 108] width 25 height 10
click at [347, 109] on input "2.05" at bounding box center [338, 108] width 25 height 10
type input "2.04"
click at [347, 109] on input "2.04" at bounding box center [338, 108] width 25 height 10
click at [347, 124] on input "16.58" at bounding box center [338, 122] width 25 height 10
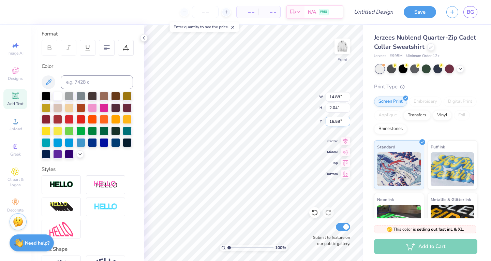
type input "16.57"
click at [347, 124] on input "16.57" at bounding box center [338, 122] width 25 height 10
type input "13.92"
click at [347, 124] on input "16.56" at bounding box center [338, 122] width 25 height 10
click at [347, 124] on input "16.55" at bounding box center [338, 122] width 25 height 10
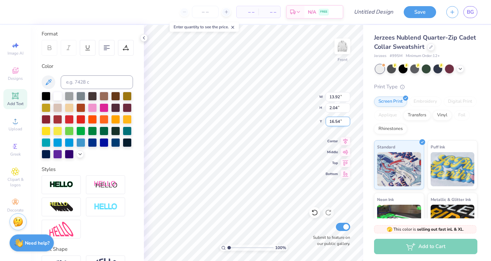
click at [347, 124] on input "16.54" at bounding box center [338, 122] width 25 height 10
click at [347, 124] on input "16.53" at bounding box center [338, 122] width 25 height 10
click at [347, 124] on input "16.52" at bounding box center [338, 122] width 25 height 10
click at [347, 124] on input "16.51" at bounding box center [338, 122] width 25 height 10
click at [347, 124] on input "16.5" at bounding box center [338, 122] width 25 height 10
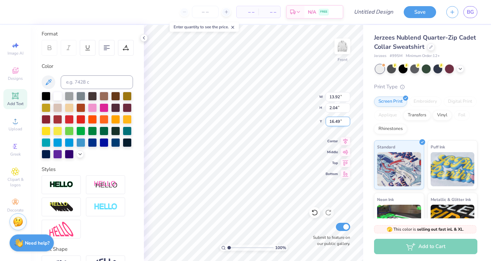
click at [347, 124] on input "16.49" at bounding box center [338, 122] width 25 height 10
click at [347, 124] on input "16.48" at bounding box center [338, 122] width 25 height 10
click at [347, 124] on input "16.47" at bounding box center [338, 122] width 25 height 10
click at [347, 124] on input "16.46" at bounding box center [338, 122] width 25 height 10
click at [347, 124] on input "16.45" at bounding box center [338, 122] width 25 height 10
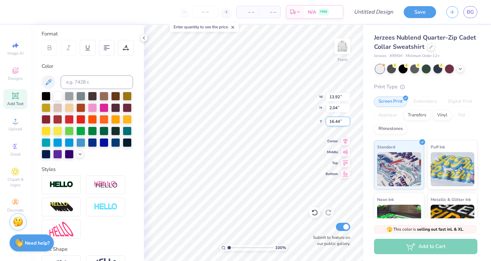
click at [347, 124] on input "16.44" at bounding box center [338, 122] width 25 height 10
click at [347, 124] on input "16.43" at bounding box center [338, 122] width 25 height 10
click at [347, 124] on input "16.42" at bounding box center [338, 122] width 25 height 10
click at [347, 124] on input "16.41" at bounding box center [338, 122] width 25 height 10
click at [347, 124] on input "16.4" at bounding box center [338, 122] width 25 height 10
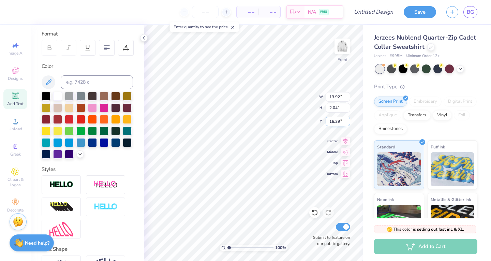
type input "16.39"
click at [347, 124] on input "16.39" at bounding box center [338, 122] width 25 height 10
click at [349, 109] on input "2.03" at bounding box center [338, 108] width 25 height 10
click at [349, 109] on input "2.02" at bounding box center [338, 108] width 25 height 10
click at [349, 109] on input "2.01" at bounding box center [338, 108] width 25 height 10
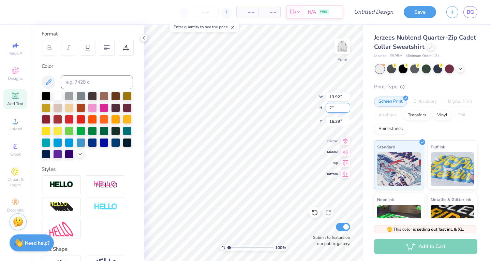
click at [348, 109] on input "2" at bounding box center [338, 108] width 25 height 10
click at [348, 109] on input "1.99" at bounding box center [338, 108] width 25 height 10
click at [348, 109] on input "1.98" at bounding box center [338, 108] width 25 height 10
click at [348, 109] on input "1.97" at bounding box center [338, 108] width 25 height 10
click at [348, 109] on input "1.96" at bounding box center [338, 108] width 25 height 10
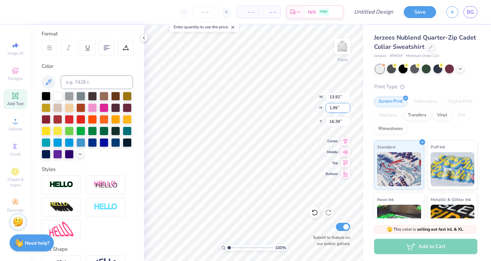
click at [348, 109] on input "1.95" at bounding box center [338, 108] width 25 height 10
click at [348, 109] on input "1.94" at bounding box center [338, 108] width 25 height 10
click at [348, 109] on input "1.93" at bounding box center [338, 108] width 25 height 10
click at [348, 109] on input "1.92" at bounding box center [338, 108] width 25 height 10
click at [348, 109] on input "1.91" at bounding box center [338, 108] width 25 height 10
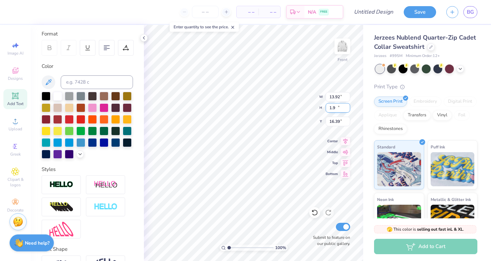
click at [348, 109] on input "1.9" at bounding box center [338, 108] width 25 height 10
click at [348, 109] on input "1.89" at bounding box center [338, 108] width 25 height 10
click at [348, 109] on input "1.88" at bounding box center [338, 108] width 25 height 10
click at [348, 109] on input "1.87" at bounding box center [338, 108] width 25 height 10
click at [348, 109] on input "1.86" at bounding box center [338, 108] width 25 height 10
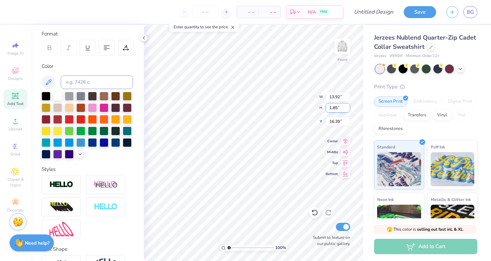
click at [348, 109] on input "1.85" at bounding box center [338, 108] width 25 height 10
click at [348, 109] on input "1.84" at bounding box center [338, 108] width 25 height 10
click at [348, 109] on input "1.83" at bounding box center [338, 108] width 25 height 10
type input "1.82"
click at [348, 109] on input "1.82" at bounding box center [338, 108] width 25 height 10
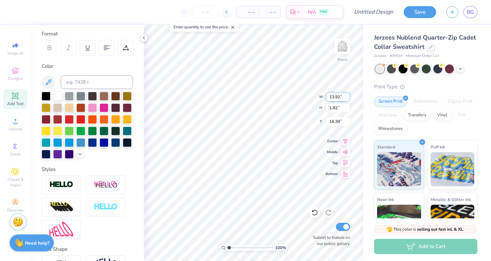
click at [347, 99] on input "13.91" at bounding box center [338, 97] width 25 height 10
type input "13.9"
type input "16.50"
click at [347, 99] on input "13.9" at bounding box center [338, 97] width 25 height 10
click at [347, 99] on input "13.89" at bounding box center [338, 97] width 25 height 10
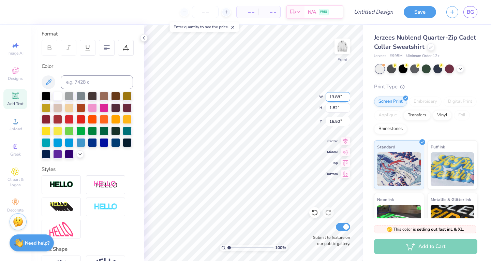
click at [347, 99] on input "13.88" at bounding box center [338, 97] width 25 height 10
click at [347, 99] on input "13.87" at bounding box center [338, 97] width 25 height 10
click at [347, 99] on input "13.86" at bounding box center [338, 97] width 25 height 10
click at [347, 99] on input "13.85" at bounding box center [338, 97] width 25 height 10
click at [347, 99] on input "13.84" at bounding box center [338, 97] width 25 height 10
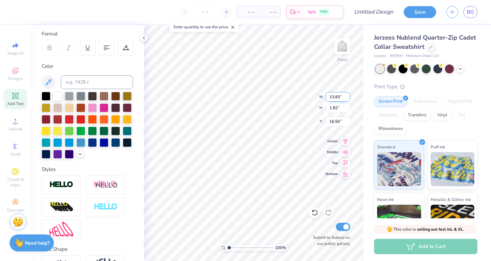
click at [347, 99] on input "13.83" at bounding box center [338, 97] width 25 height 10
click at [347, 99] on input "13.82" at bounding box center [338, 97] width 25 height 10
click at [347, 99] on input "13.81" at bounding box center [338, 97] width 25 height 10
click at [347, 99] on input "13.8" at bounding box center [338, 97] width 25 height 10
click at [347, 99] on input "13.79" at bounding box center [338, 97] width 25 height 10
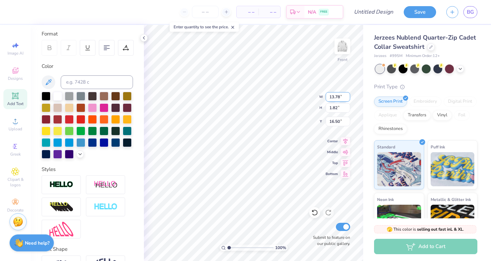
click at [347, 99] on input "13.78" at bounding box center [338, 97] width 25 height 10
click at [347, 99] on input "13.77" at bounding box center [338, 97] width 25 height 10
click at [347, 99] on input "13.76" at bounding box center [338, 97] width 25 height 10
click at [347, 99] on input "13.75" at bounding box center [338, 97] width 25 height 10
click at [347, 99] on input "13.74" at bounding box center [338, 97] width 25 height 10
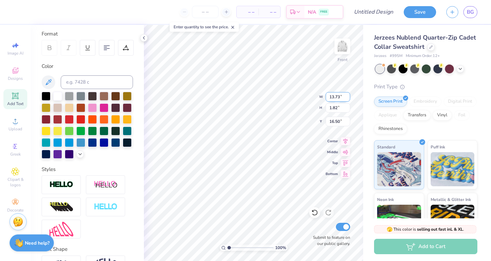
click at [347, 99] on input "13.73" at bounding box center [338, 97] width 25 height 10
click at [347, 99] on input "13.72" at bounding box center [338, 97] width 25 height 10
click at [347, 99] on input "13.71" at bounding box center [338, 97] width 25 height 10
click at [347, 99] on input "13.7" at bounding box center [338, 97] width 25 height 10
click at [347, 99] on input "13.69" at bounding box center [338, 97] width 25 height 10
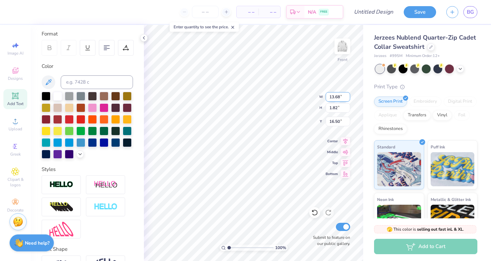
click at [347, 99] on input "13.68" at bounding box center [338, 97] width 25 height 10
click at [347, 99] on input "13.67" at bounding box center [338, 97] width 25 height 10
click at [347, 99] on input "13.66" at bounding box center [338, 97] width 25 height 10
click at [347, 99] on input "13.65" at bounding box center [338, 97] width 25 height 10
click at [347, 99] on input "13.64" at bounding box center [338, 97] width 25 height 10
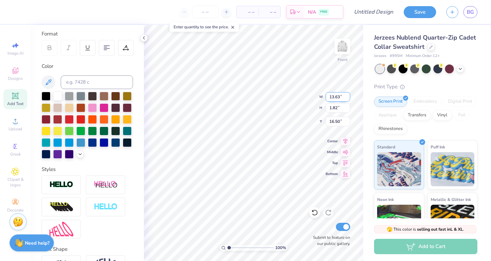
click at [347, 99] on input "13.63" at bounding box center [338, 97] width 25 height 10
click at [347, 99] on input "13.62" at bounding box center [338, 97] width 25 height 10
click at [347, 99] on input "13.61" at bounding box center [338, 97] width 25 height 10
click at [347, 99] on input "13.6" at bounding box center [338, 97] width 25 height 10
click at [347, 99] on input "13.59" at bounding box center [338, 97] width 25 height 10
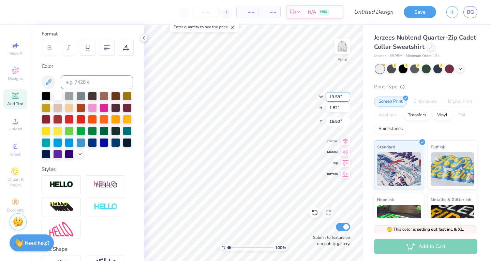
click at [347, 99] on input "13.58" at bounding box center [338, 97] width 25 height 10
type input "13.57"
click at [347, 99] on input "13.57" at bounding box center [338, 97] width 25 height 10
click at [347, 124] on input "16.49" at bounding box center [338, 122] width 25 height 10
type input "16.48"
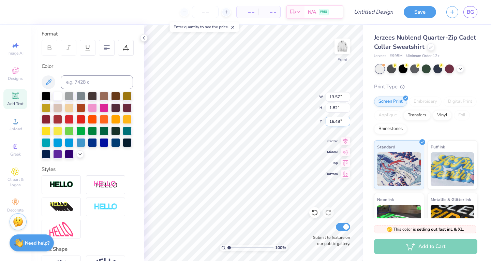
click at [347, 124] on input "16.48" at bounding box center [338, 122] width 25 height 10
type input "1.99"
click at [347, 124] on input "16.47" at bounding box center [338, 122] width 25 height 10
click at [347, 124] on input "16.46" at bounding box center [338, 122] width 25 height 10
click at [347, 124] on input "16.45" at bounding box center [338, 122] width 25 height 10
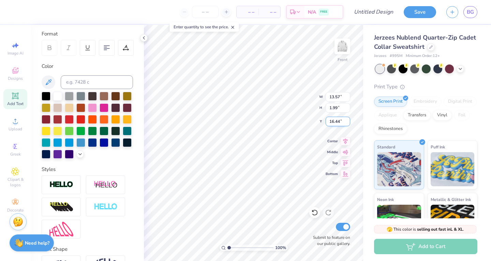
click at [347, 124] on input "16.44" at bounding box center [338, 122] width 25 height 10
click at [347, 124] on input "16.43" at bounding box center [338, 122] width 25 height 10
click at [347, 124] on input "16.42" at bounding box center [338, 122] width 25 height 10
click at [347, 124] on input "16.41" at bounding box center [338, 122] width 25 height 10
drag, startPoint x: 347, startPoint y: 124, endPoint x: 346, endPoint y: 109, distance: 14.7
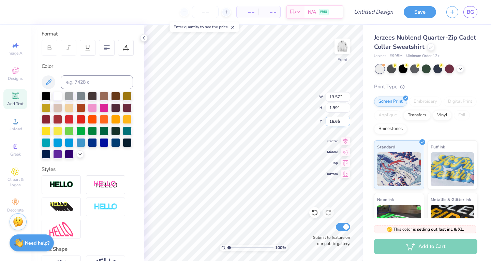
type input "16.65"
click at [346, 117] on input "16.65" at bounding box center [338, 122] width 25 height 10
click at [346, 109] on input "1.98" at bounding box center [338, 108] width 25 height 10
click at [346, 109] on input "1.97" at bounding box center [338, 108] width 25 height 10
click at [346, 109] on input "1.96" at bounding box center [338, 108] width 25 height 10
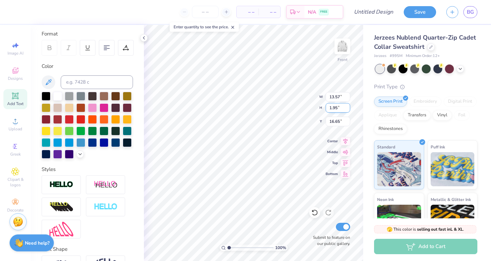
click at [346, 109] on input "1.95" at bounding box center [338, 108] width 25 height 10
click at [346, 109] on input "1.94" at bounding box center [338, 108] width 25 height 10
click at [346, 109] on input "1.93" at bounding box center [338, 108] width 25 height 10
click at [346, 109] on input "1.92" at bounding box center [338, 108] width 25 height 10
click at [346, 109] on input "1.91" at bounding box center [338, 108] width 25 height 10
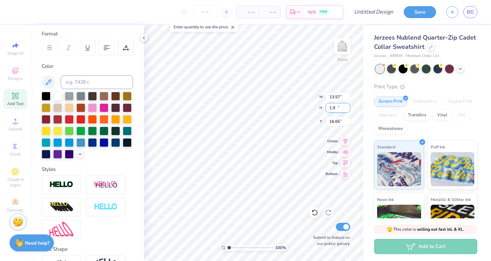
click at [346, 109] on input "1.9" at bounding box center [338, 108] width 25 height 10
click at [346, 109] on input "1.89" at bounding box center [338, 108] width 25 height 10
click at [346, 109] on input "1.88" at bounding box center [338, 108] width 25 height 10
click at [346, 109] on input "1.87" at bounding box center [338, 108] width 25 height 10
type input "1.86"
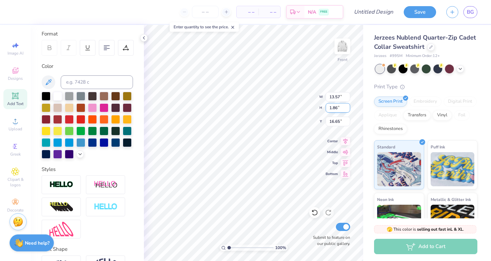
click at [346, 109] on input "1.86" at bounding box center [338, 108] width 25 height 10
click at [347, 98] on input "13.56" at bounding box center [338, 97] width 25 height 10
type input "13.55"
click at [347, 98] on input "13.55" at bounding box center [338, 97] width 25 height 10
type input "16.71"
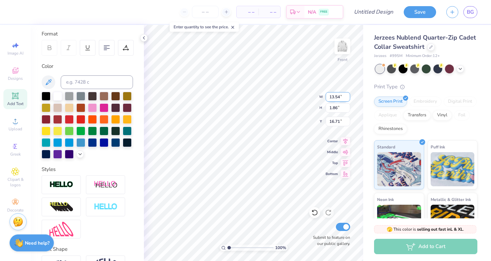
click at [347, 98] on input "13.54" at bounding box center [338, 97] width 25 height 10
click at [347, 98] on input "13.53" at bounding box center [338, 97] width 25 height 10
click at [347, 98] on input "13.52" at bounding box center [338, 97] width 25 height 10
click at [347, 98] on input "13.51" at bounding box center [338, 97] width 25 height 10
click at [347, 98] on input "13.5" at bounding box center [338, 97] width 25 height 10
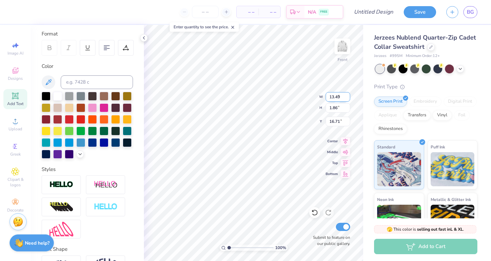
click at [347, 98] on input "13.49" at bounding box center [338, 97] width 25 height 10
click at [347, 98] on input "13.48" at bounding box center [338, 97] width 25 height 10
click at [347, 98] on input "13.47" at bounding box center [338, 97] width 25 height 10
click at [347, 98] on input "13.46" at bounding box center [338, 97] width 25 height 10
click at [347, 98] on input "13.45" at bounding box center [338, 97] width 25 height 10
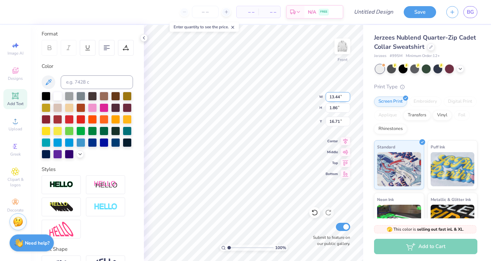
click at [347, 98] on input "13.44" at bounding box center [338, 97] width 25 height 10
click at [347, 98] on input "13.43" at bounding box center [338, 97] width 25 height 10
click at [347, 98] on input "13.42" at bounding box center [338, 97] width 25 height 10
click at [347, 98] on input "13.41" at bounding box center [338, 97] width 25 height 10
click at [347, 98] on input "13.4" at bounding box center [338, 97] width 25 height 10
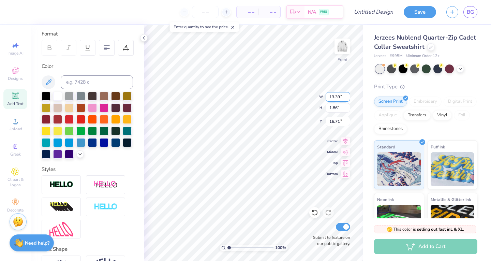
click at [347, 98] on input "13.39" at bounding box center [338, 97] width 25 height 10
click at [347, 98] on input "13.38" at bounding box center [338, 97] width 25 height 10
click at [347, 98] on input "13.37" at bounding box center [338, 97] width 25 height 10
click at [347, 98] on input "13.36" at bounding box center [338, 97] width 25 height 10
click at [347, 98] on input "13.35" at bounding box center [338, 97] width 25 height 10
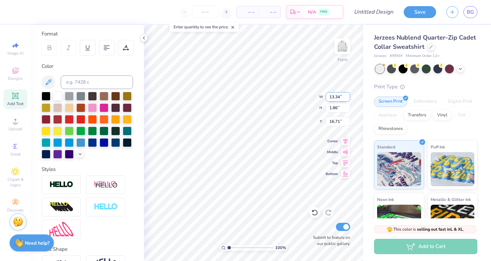
click at [347, 98] on input "13.34" at bounding box center [338, 97] width 25 height 10
click at [347, 98] on input "13.33" at bounding box center [338, 97] width 25 height 10
click at [347, 98] on input "13.32" at bounding box center [338, 97] width 25 height 10
click at [347, 98] on input "13.31" at bounding box center [338, 97] width 25 height 10
click at [347, 98] on input "13.3" at bounding box center [338, 97] width 25 height 10
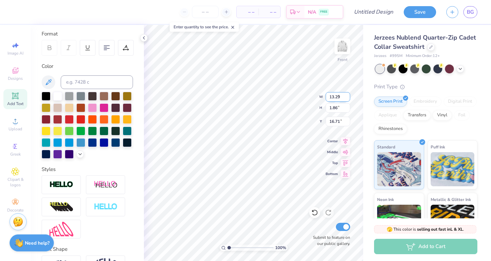
click at [347, 98] on input "13.29" at bounding box center [338, 97] width 25 height 10
click at [347, 98] on input "13.28" at bounding box center [338, 97] width 25 height 10
click at [347, 98] on input "13.27" at bounding box center [338, 97] width 25 height 10
click at [347, 98] on input "13.26" at bounding box center [338, 97] width 25 height 10
click at [347, 98] on input "13.25" at bounding box center [338, 97] width 25 height 10
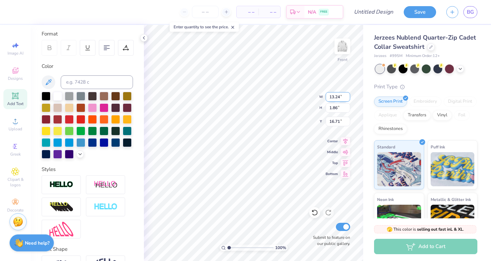
click at [347, 98] on input "13.24" at bounding box center [338, 97] width 25 height 10
click at [347, 98] on input "13.23" at bounding box center [338, 97] width 25 height 10
click at [347, 98] on input "13.22" at bounding box center [338, 97] width 25 height 10
click at [347, 98] on input "13.21" at bounding box center [338, 97] width 25 height 10
click at [347, 98] on input "13.2" at bounding box center [338, 97] width 25 height 10
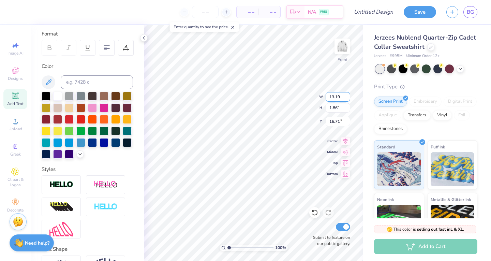
click at [347, 98] on input "13.19" at bounding box center [338, 97] width 25 height 10
click at [347, 98] on input "13.18" at bounding box center [338, 97] width 25 height 10
click at [347, 98] on input "13.17" at bounding box center [338, 97] width 25 height 10
click at [347, 98] on input "13.16" at bounding box center [338, 97] width 25 height 10
click at [347, 98] on input "13.15" at bounding box center [338, 97] width 25 height 10
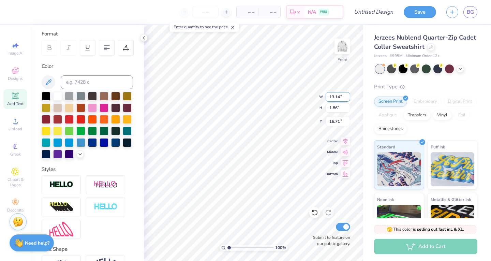
click at [347, 98] on input "13.14" at bounding box center [338, 97] width 25 height 10
click at [347, 98] on input "13.13" at bounding box center [338, 97] width 25 height 10
click at [347, 98] on input "13.12" at bounding box center [338, 97] width 25 height 10
click at [347, 98] on input "13.11" at bounding box center [338, 97] width 25 height 10
click at [347, 98] on input "13.1" at bounding box center [338, 97] width 25 height 10
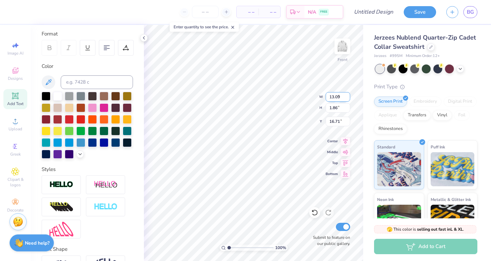
click at [347, 98] on input "13.09" at bounding box center [338, 97] width 25 height 10
click at [347, 98] on input "13.08" at bounding box center [338, 97] width 25 height 10
click at [347, 98] on input "13.07" at bounding box center [338, 97] width 25 height 10
click at [347, 98] on input "13.06" at bounding box center [338, 97] width 25 height 10
click at [347, 98] on input "13.05" at bounding box center [338, 97] width 25 height 10
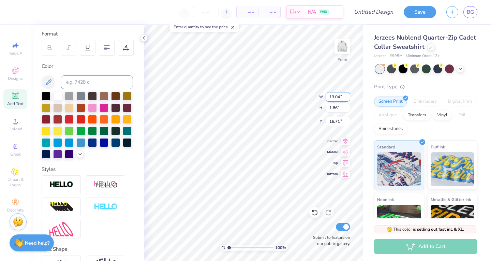
click at [347, 98] on input "13.04" at bounding box center [338, 97] width 25 height 10
click at [347, 98] on input "13.03" at bounding box center [338, 97] width 25 height 10
click at [347, 98] on input "13.02" at bounding box center [338, 97] width 25 height 10
click at [347, 98] on input "13.01" at bounding box center [338, 97] width 25 height 10
click at [347, 98] on input "13" at bounding box center [338, 97] width 25 height 10
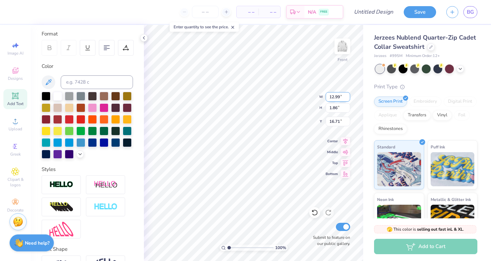
click at [347, 98] on input "12.99" at bounding box center [338, 97] width 25 height 10
click at [347, 98] on input "12.98" at bounding box center [338, 97] width 25 height 10
click at [347, 98] on input "12.97" at bounding box center [338, 97] width 25 height 10
click at [347, 98] on input "12.96" at bounding box center [338, 97] width 25 height 10
click at [347, 98] on input "12.95" at bounding box center [338, 97] width 25 height 10
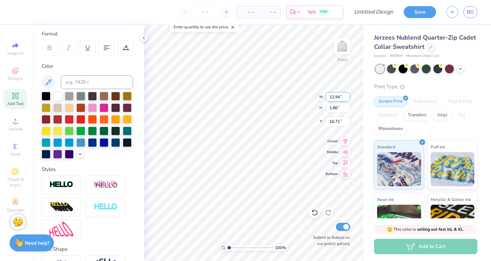
click at [347, 98] on input "12.94" at bounding box center [338, 97] width 25 height 10
click at [347, 98] on input "12.93" at bounding box center [338, 97] width 25 height 10
click at [347, 98] on input "12.92" at bounding box center [338, 97] width 25 height 10
click at [347, 98] on input "12.91" at bounding box center [338, 97] width 25 height 10
click at [347, 98] on input "12.9" at bounding box center [338, 97] width 25 height 10
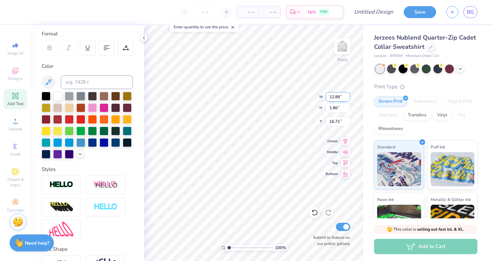
click at [347, 98] on input "12.89" at bounding box center [338, 97] width 25 height 10
click at [347, 98] on input "12.88" at bounding box center [338, 97] width 25 height 10
click at [347, 98] on input "12.87" at bounding box center [338, 97] width 25 height 10
click at [347, 98] on input "12.86" at bounding box center [338, 97] width 25 height 10
click at [347, 98] on input "12.85" at bounding box center [338, 97] width 25 height 10
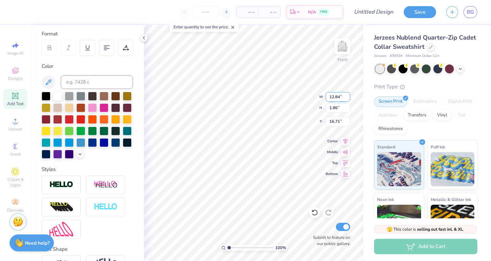
click at [347, 98] on input "12.84" at bounding box center [338, 97] width 25 height 10
click at [347, 98] on input "12.83" at bounding box center [338, 97] width 25 height 10
click at [347, 98] on input "12.82" at bounding box center [338, 97] width 25 height 10
click at [347, 98] on input "12.81" at bounding box center [338, 97] width 25 height 10
click at [347, 98] on input "12.8" at bounding box center [338, 97] width 25 height 10
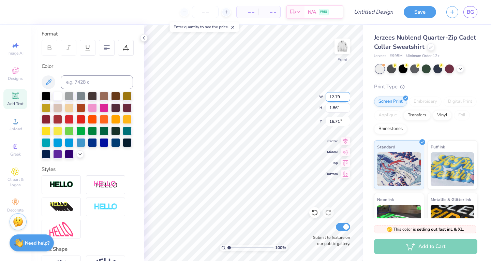
click at [347, 98] on input "12.79" at bounding box center [338, 97] width 25 height 10
click at [347, 98] on input "12.78" at bounding box center [338, 97] width 25 height 10
click at [347, 98] on input "12.77" at bounding box center [338, 97] width 25 height 10
click at [347, 98] on input "12.76" at bounding box center [338, 97] width 25 height 10
click at [347, 98] on input "12.75" at bounding box center [338, 97] width 25 height 10
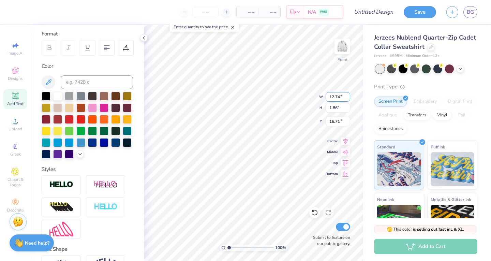
click at [347, 98] on input "12.74" at bounding box center [338, 97] width 25 height 10
click at [347, 98] on input "12.73" at bounding box center [338, 97] width 25 height 10
click at [347, 98] on input "12.72" at bounding box center [338, 97] width 25 height 10
click at [347, 98] on input "12.71" at bounding box center [338, 97] width 25 height 10
click at [347, 98] on input "12.7" at bounding box center [338, 97] width 25 height 10
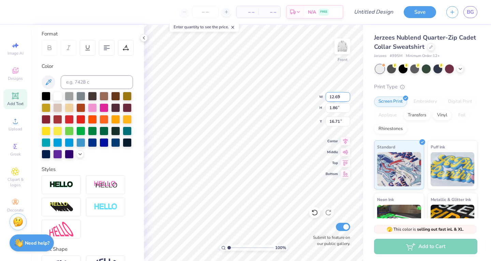
click at [347, 98] on input "12.69" at bounding box center [338, 97] width 25 height 10
click at [347, 98] on input "12.68" at bounding box center [338, 97] width 25 height 10
click at [347, 98] on input "12.67" at bounding box center [338, 97] width 25 height 10
click at [347, 98] on input "12.66" at bounding box center [338, 97] width 25 height 10
click at [347, 98] on input "12.65" at bounding box center [338, 97] width 25 height 10
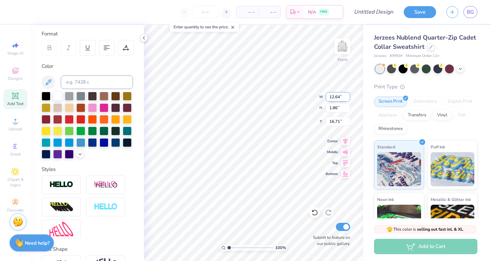
click at [347, 98] on input "12.64" at bounding box center [338, 97] width 25 height 10
click at [347, 98] on input "12.63" at bounding box center [338, 97] width 25 height 10
click at [347, 98] on input "12.62" at bounding box center [338, 97] width 25 height 10
click at [347, 98] on input "12.61" at bounding box center [338, 97] width 25 height 10
click at [347, 98] on input "12.6" at bounding box center [338, 97] width 25 height 10
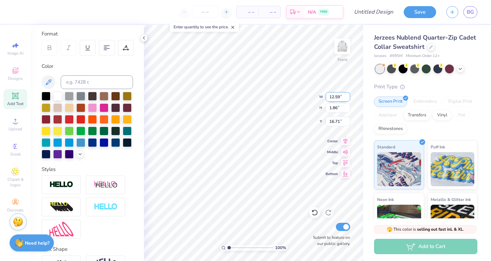
click at [347, 98] on input "12.59" at bounding box center [338, 97] width 25 height 10
click at [347, 98] on input "12.58" at bounding box center [338, 97] width 25 height 10
click at [347, 98] on input "12.57" at bounding box center [338, 97] width 25 height 10
click at [347, 98] on input "12.56" at bounding box center [338, 97] width 25 height 10
click at [347, 98] on input "12.55" at bounding box center [338, 97] width 25 height 10
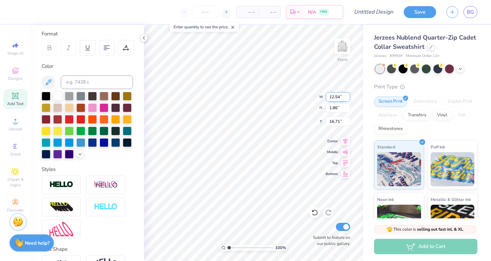
click at [347, 98] on input "12.54" at bounding box center [338, 97] width 25 height 10
click at [347, 98] on input "12.53" at bounding box center [338, 97] width 25 height 10
click at [347, 98] on input "12.52" at bounding box center [338, 97] width 25 height 10
click at [347, 98] on input "12.51" at bounding box center [338, 97] width 25 height 10
click at [347, 98] on input "12.5" at bounding box center [338, 97] width 25 height 10
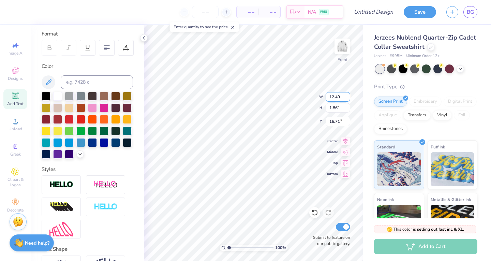
click at [347, 98] on input "12.49" at bounding box center [338, 97] width 25 height 10
click at [347, 98] on input "12.48" at bounding box center [338, 97] width 25 height 10
click at [347, 98] on input "12.47" at bounding box center [338, 97] width 25 height 10
click at [347, 98] on input "12.46" at bounding box center [338, 97] width 25 height 10
click at [347, 98] on input "12.45" at bounding box center [338, 97] width 25 height 10
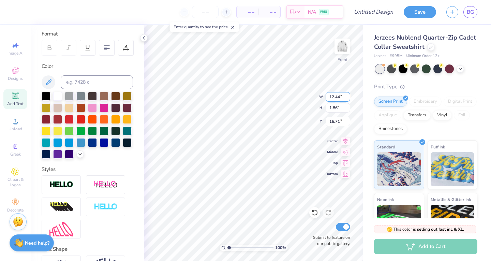
click at [347, 98] on input "12.44" at bounding box center [338, 97] width 25 height 10
click at [347, 98] on input "12.43" at bounding box center [338, 97] width 25 height 10
click at [347, 98] on input "12.42" at bounding box center [338, 97] width 25 height 10
click at [347, 98] on input "12.41" at bounding box center [338, 97] width 25 height 10
click at [347, 98] on input "12.4" at bounding box center [338, 97] width 25 height 10
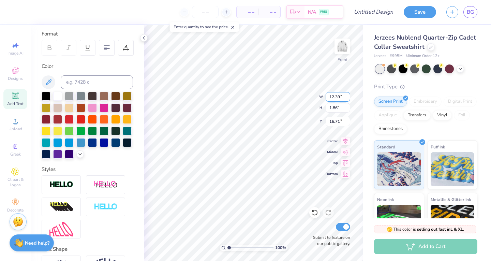
click at [347, 98] on input "12.39" at bounding box center [338, 97] width 25 height 10
click at [347, 98] on input "12.38" at bounding box center [338, 97] width 25 height 10
click at [347, 98] on input "12.37" at bounding box center [338, 97] width 25 height 10
click at [347, 98] on input "12.36" at bounding box center [338, 97] width 25 height 10
click at [347, 98] on input "12.35" at bounding box center [338, 97] width 25 height 10
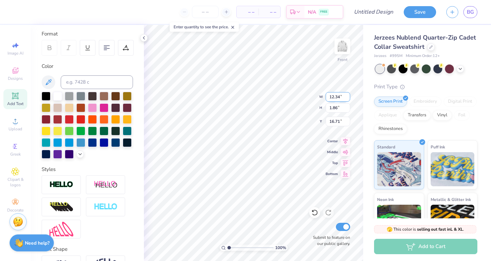
click at [347, 98] on input "12.34" at bounding box center [338, 97] width 25 height 10
click at [347, 98] on input "12.33" at bounding box center [338, 97] width 25 height 10
click at [347, 98] on input "12.32" at bounding box center [338, 97] width 25 height 10
click at [347, 98] on input "12.31" at bounding box center [338, 97] width 25 height 10
click at [347, 98] on input "12.3" at bounding box center [338, 97] width 25 height 10
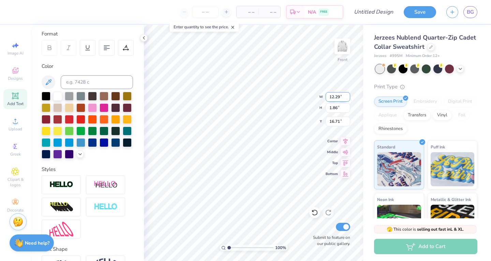
click at [347, 98] on input "12.29" at bounding box center [338, 97] width 25 height 10
click at [347, 98] on input "12.28" at bounding box center [338, 97] width 25 height 10
click at [347, 98] on input "12.27" at bounding box center [338, 97] width 25 height 10
click at [347, 98] on input "12.26" at bounding box center [338, 97] width 25 height 10
click at [347, 98] on input "12.25" at bounding box center [338, 97] width 25 height 10
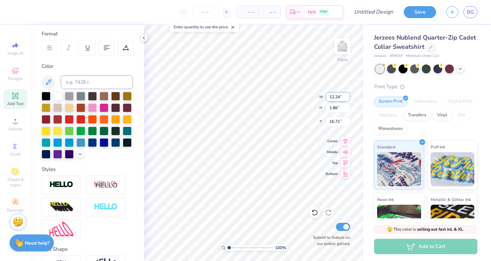
click at [347, 98] on input "12.24" at bounding box center [338, 97] width 25 height 10
click at [347, 98] on input "12.23" at bounding box center [338, 97] width 25 height 10
click at [347, 98] on input "12.22" at bounding box center [338, 97] width 25 height 10
click at [347, 98] on input "12.21" at bounding box center [338, 97] width 25 height 10
click at [347, 98] on input "12.2" at bounding box center [338, 97] width 25 height 10
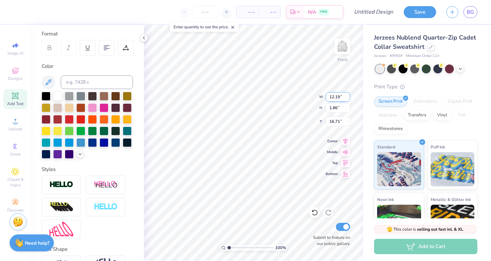
click at [347, 98] on input "12.19" at bounding box center [338, 97] width 25 height 10
click at [347, 98] on input "12.18" at bounding box center [338, 97] width 25 height 10
click at [347, 98] on input "12.17" at bounding box center [338, 97] width 25 height 10
click at [347, 98] on input "12.16" at bounding box center [338, 97] width 25 height 10
click at [347, 98] on input "12.15" at bounding box center [338, 97] width 25 height 10
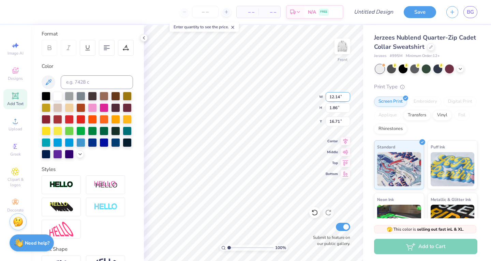
click at [347, 98] on input "12.14" at bounding box center [338, 97] width 25 height 10
click at [347, 98] on input "12.13" at bounding box center [338, 97] width 25 height 10
click at [347, 98] on input "12.12" at bounding box center [338, 97] width 25 height 10
click at [347, 98] on input "12.11" at bounding box center [338, 97] width 25 height 10
click at [347, 98] on input "12.1" at bounding box center [338, 97] width 25 height 10
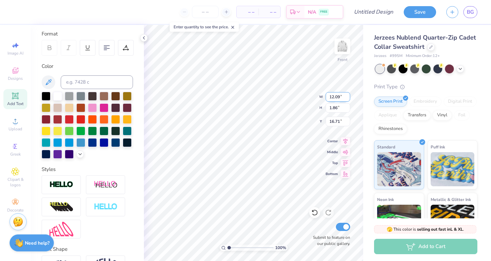
click at [347, 98] on input "12.09" at bounding box center [338, 97] width 25 height 10
click at [347, 98] on input "12.08" at bounding box center [338, 97] width 25 height 10
click at [347, 98] on input "12.07" at bounding box center [338, 97] width 25 height 10
click at [347, 98] on input "12.06" at bounding box center [338, 97] width 25 height 10
click at [347, 98] on input "12.05" at bounding box center [338, 97] width 25 height 10
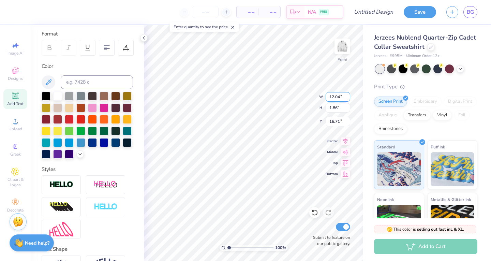
click at [347, 98] on input "12.04" at bounding box center [338, 97] width 25 height 10
click at [347, 98] on input "12.03" at bounding box center [338, 97] width 25 height 10
click at [347, 98] on input "12.02" at bounding box center [338, 97] width 25 height 10
click at [347, 98] on input "12.01" at bounding box center [338, 97] width 25 height 10
click at [347, 98] on input "12" at bounding box center [338, 97] width 25 height 10
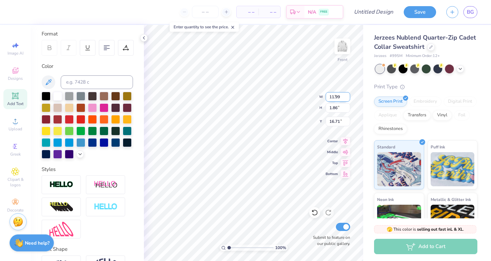
click at [347, 98] on input "11.99" at bounding box center [338, 97] width 25 height 10
click at [347, 98] on input "11.98" at bounding box center [338, 97] width 25 height 10
click at [334, 97] on input "11.98" at bounding box center [338, 97] width 25 height 10
type input "6.98"
type input "1.02"
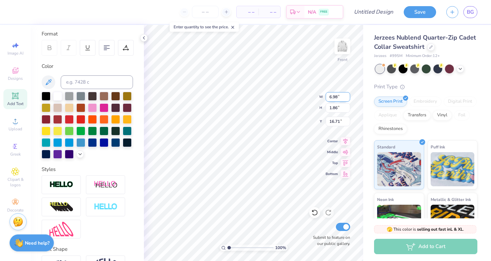
type input "17.13"
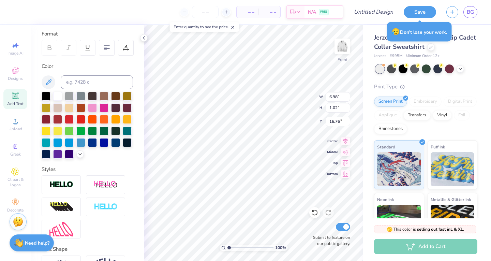
type input "16.76"
click at [51, 83] on icon at bounding box center [48, 82] width 8 height 8
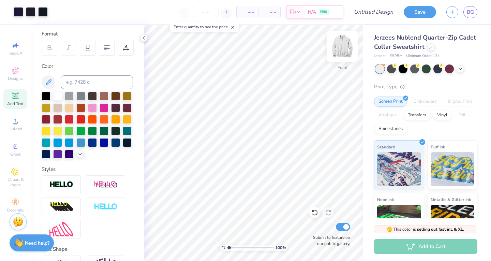
click at [339, 54] on img at bounding box center [342, 46] width 27 height 27
click at [343, 52] on img at bounding box center [342, 46] width 27 height 27
click at [341, 56] on img at bounding box center [342, 46] width 27 height 27
type textarea "UAU Nursing Program"
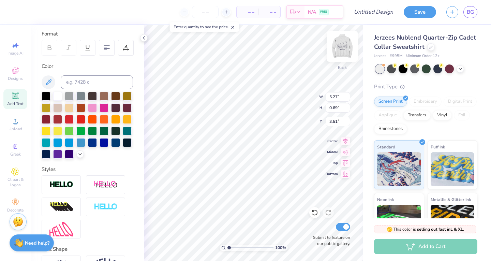
scroll to position [5, 4]
click at [342, 51] on img at bounding box center [342, 46] width 27 height 27
type input "4.86"
click at [347, 99] on input "6.97" at bounding box center [338, 97] width 25 height 10
click at [347, 99] on input "6.96" at bounding box center [338, 97] width 25 height 10
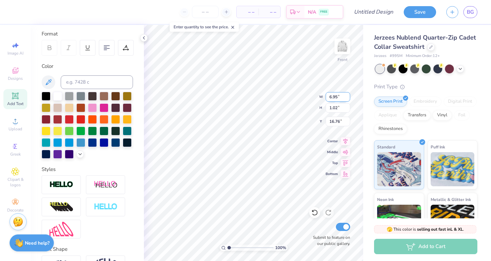
click at [347, 99] on input "6.95" at bounding box center [338, 97] width 25 height 10
click at [347, 99] on input "6.94" at bounding box center [338, 97] width 25 height 10
click at [347, 99] on input "6.93" at bounding box center [338, 97] width 25 height 10
click at [347, 99] on input "6.92" at bounding box center [338, 97] width 25 height 10
click at [347, 99] on input "6.91" at bounding box center [338, 97] width 25 height 10
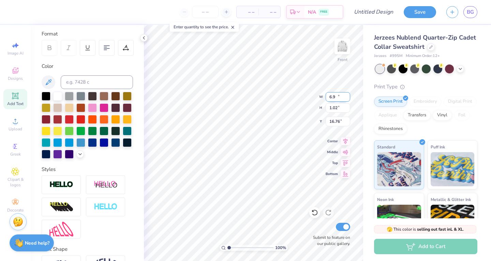
type input "6.9"
click at [347, 99] on input "6.9" at bounding box center [338, 97] width 25 height 10
click at [347, 109] on input "1.01" at bounding box center [338, 108] width 25 height 10
type input "1"
click at [347, 109] on input "1" at bounding box center [338, 108] width 25 height 10
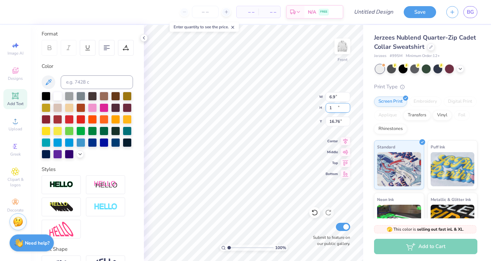
type input "6.90"
type input "16.77"
click at [347, 109] on input "0.99" at bounding box center [338, 108] width 25 height 10
click at [347, 109] on input "0.98" at bounding box center [338, 108] width 25 height 10
type input "0.97"
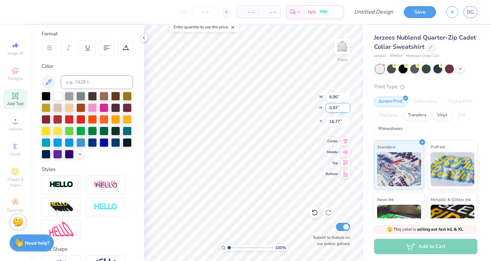
click at [347, 109] on input "0.97" at bounding box center [338, 108] width 25 height 10
click at [346, 123] on input "16.76" at bounding box center [338, 122] width 25 height 10
type input "16.75"
click at [346, 123] on input "16.75" at bounding box center [338, 122] width 25 height 10
type input "6.62"
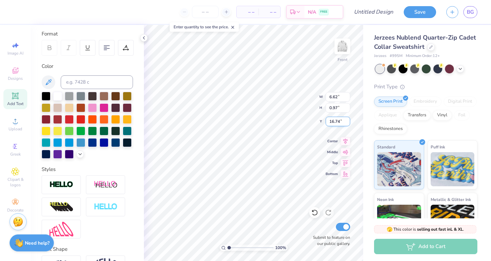
click at [346, 123] on input "16.74" at bounding box center [338, 122] width 25 height 10
click at [348, 123] on input "16.73" at bounding box center [338, 122] width 25 height 10
click at [348, 123] on input "16.72" at bounding box center [338, 122] width 25 height 10
type input "16.71"
click at [348, 123] on input "16.71" at bounding box center [338, 122] width 25 height 10
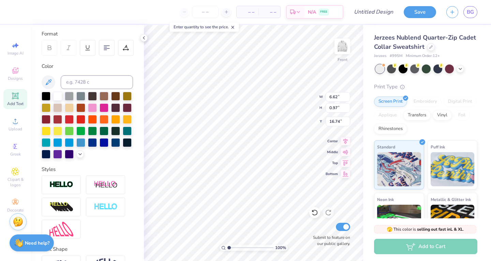
type input "16.74"
type input "16.37"
click at [341, 46] on img at bounding box center [342, 46] width 27 height 27
click at [341, 46] on img at bounding box center [343, 47] width 14 height 14
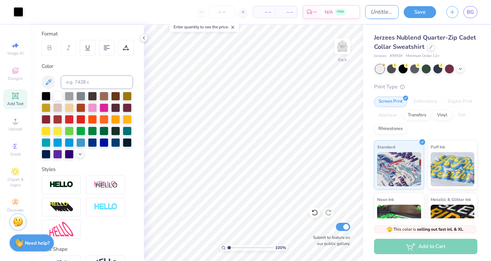
click at [370, 16] on input "Design Title" at bounding box center [382, 12] width 33 height 14
type input "UAU building"
click at [418, 19] on div "Save BG" at bounding box center [447, 12] width 87 height 24
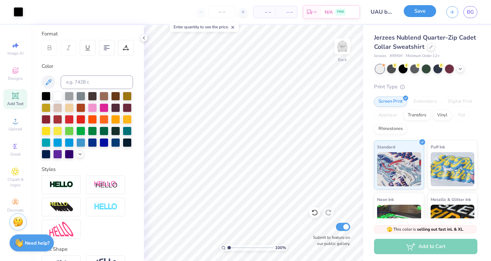
click at [416, 14] on button "Save" at bounding box center [420, 11] width 32 height 12
click at [242, 12] on icon at bounding box center [243, 12] width 5 height 5
click at [242, 12] on div "12 $60.62 Per Item $727.44 Total Est. Delivery [DATE] - [DATE] FREE" at bounding box center [194, 12] width 332 height 24
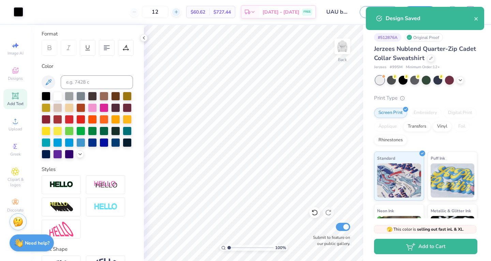
click at [176, 11] on line at bounding box center [176, 12] width 0 height 3
type input "14"
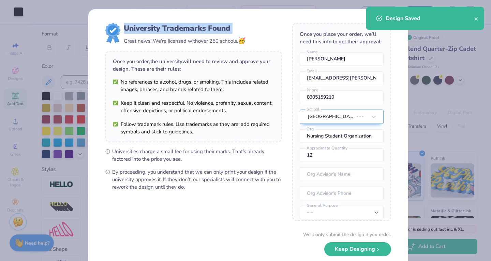
click at [188, 11] on div "University Trademarks Found Great news! We’re licensed with over 250 schools. 🥳…" at bounding box center [248, 148] width 320 height 278
type input "14"
click at [188, 11] on div "University Trademarks Found Great news! We’re licensed with over 250 schools. 🥳…" at bounding box center [248, 148] width 320 height 278
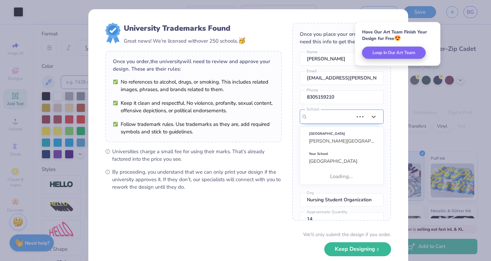
click at [345, 124] on div "[GEOGRAPHIC_DATA]" at bounding box center [330, 117] width 47 height 14
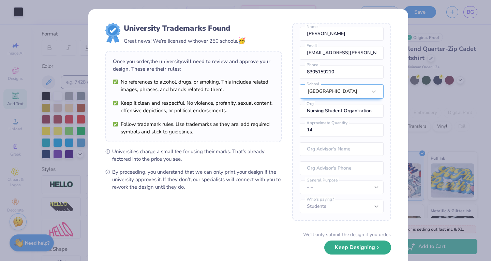
scroll to position [33, 0]
click at [335, 247] on button "Keep Designing" at bounding box center [358, 248] width 67 height 14
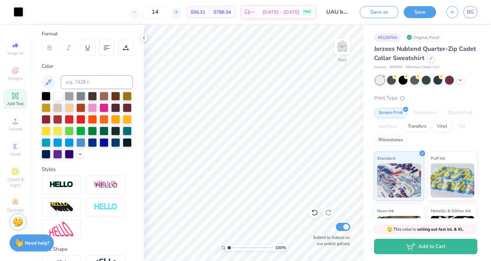
click at [179, 11] on icon at bounding box center [176, 12] width 5 height 5
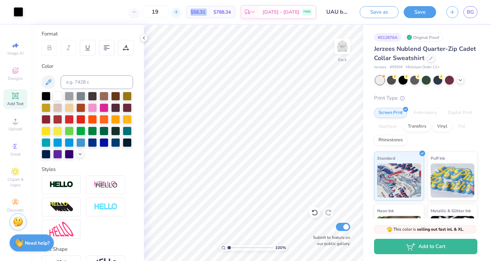
click at [179, 11] on icon at bounding box center [176, 12] width 5 height 5
click at [175, 11] on icon at bounding box center [172, 12] width 5 height 5
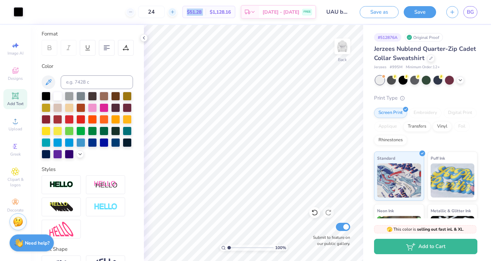
click at [175, 11] on icon at bounding box center [172, 12] width 5 height 5
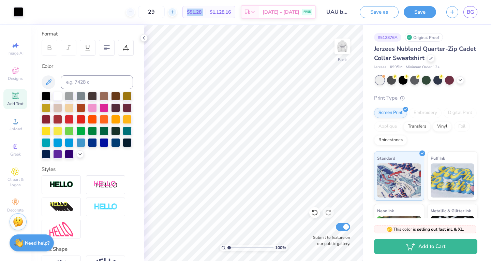
click at [175, 11] on icon at bounding box center [172, 12] width 5 height 5
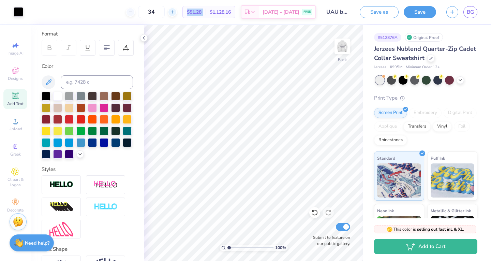
click at [175, 11] on icon at bounding box center [172, 12] width 5 height 5
click at [175, 14] on icon at bounding box center [172, 12] width 5 height 5
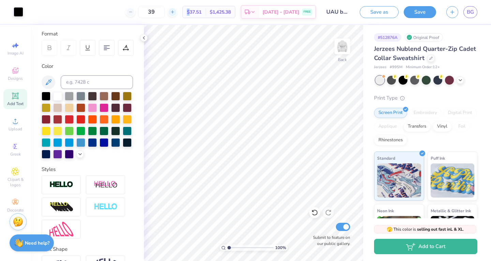
click at [175, 14] on icon at bounding box center [172, 12] width 5 height 5
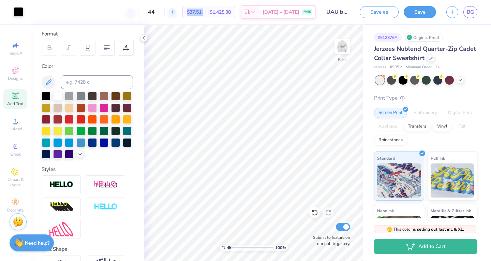
click at [175, 14] on icon at bounding box center [172, 12] width 5 height 5
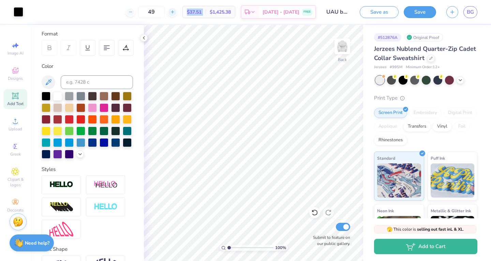
click at [175, 14] on icon at bounding box center [172, 12] width 5 height 5
type input "50"
click at [471, 16] on link "BG" at bounding box center [471, 12] width 14 height 12
